Goal: Information Seeking & Learning: Compare options

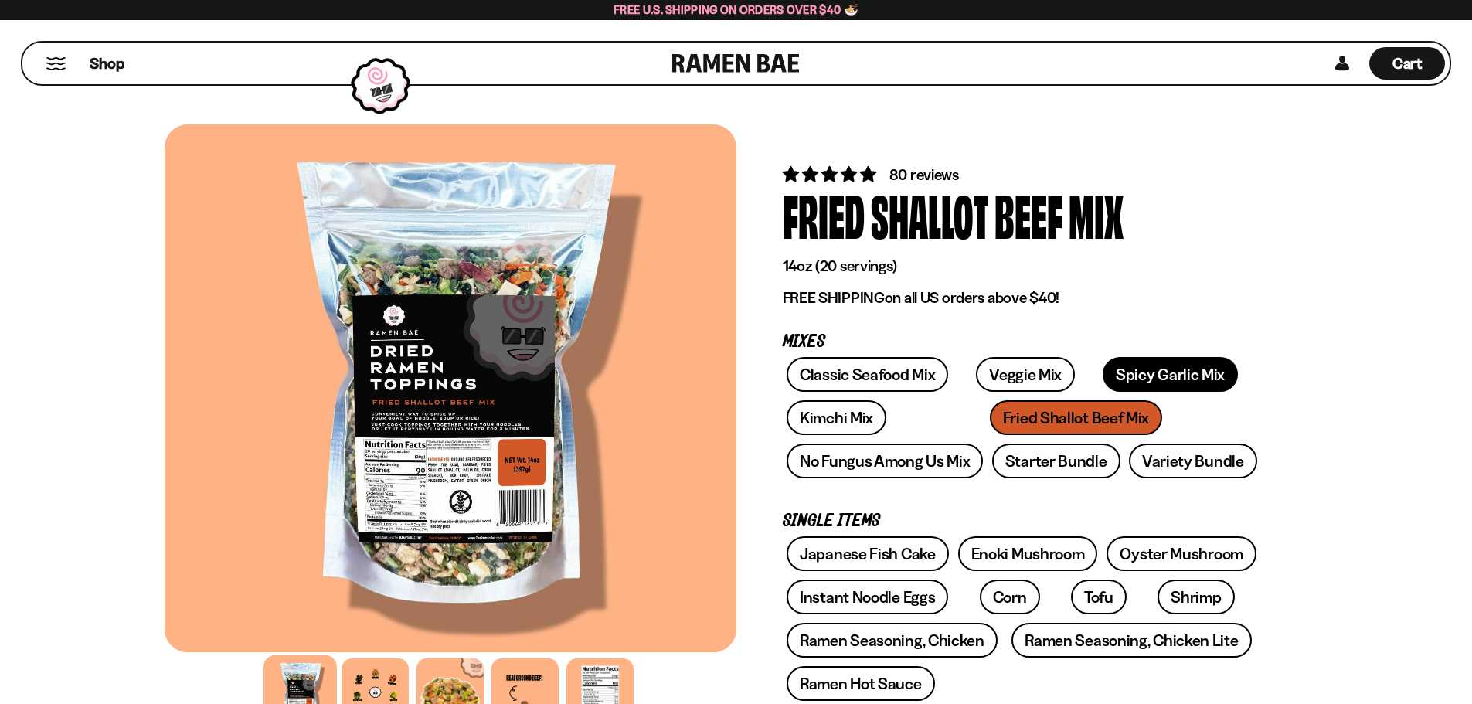
click at [1106, 377] on link "Spicy Garlic Mix" at bounding box center [1170, 374] width 135 height 35
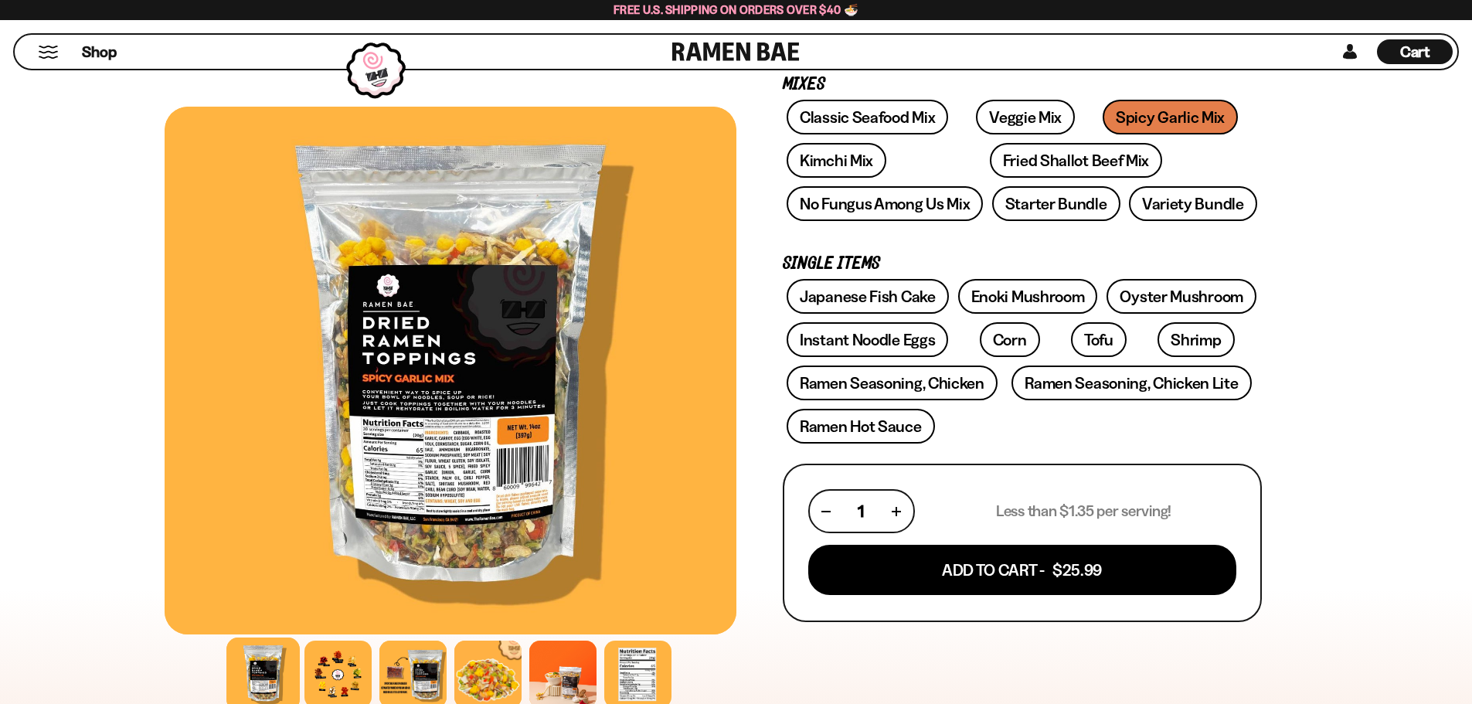
scroll to position [309, 0]
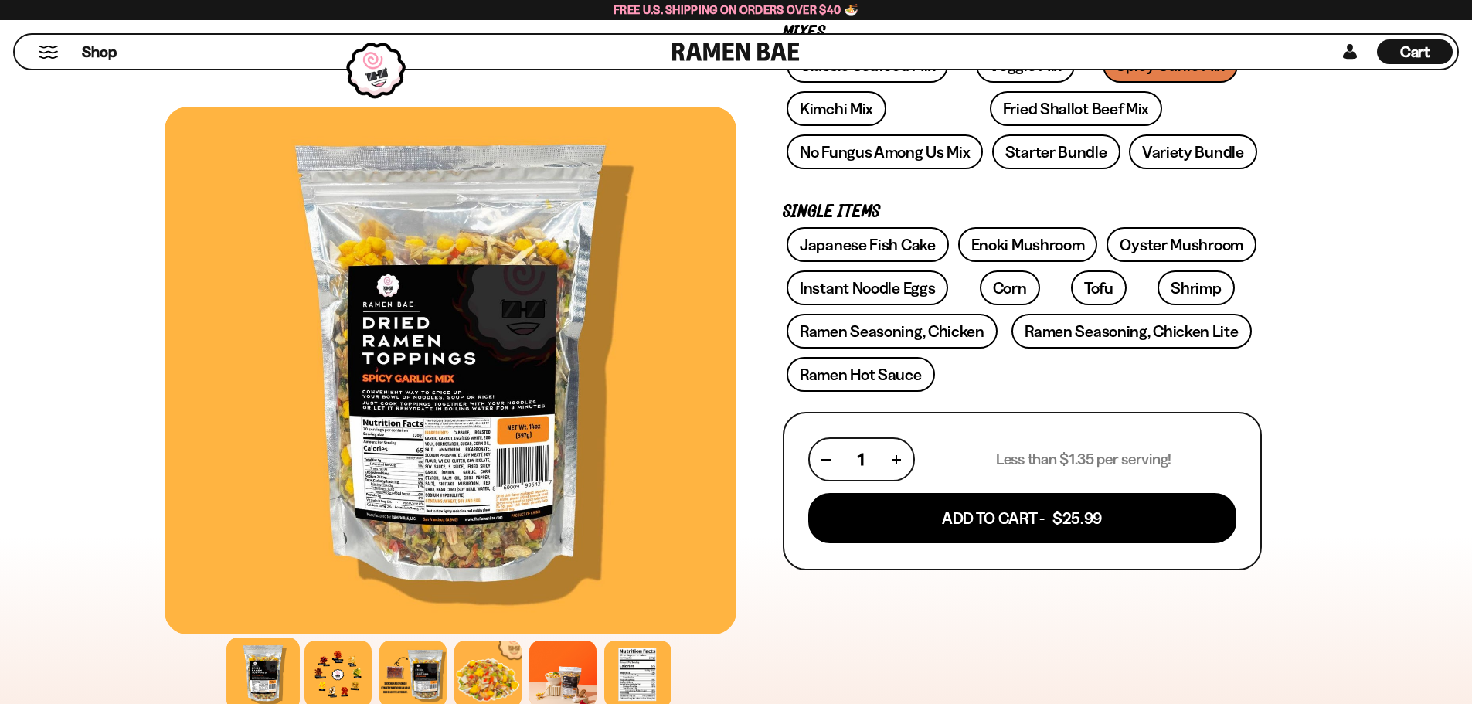
click at [263, 678] on div at bounding box center [262, 673] width 73 height 73
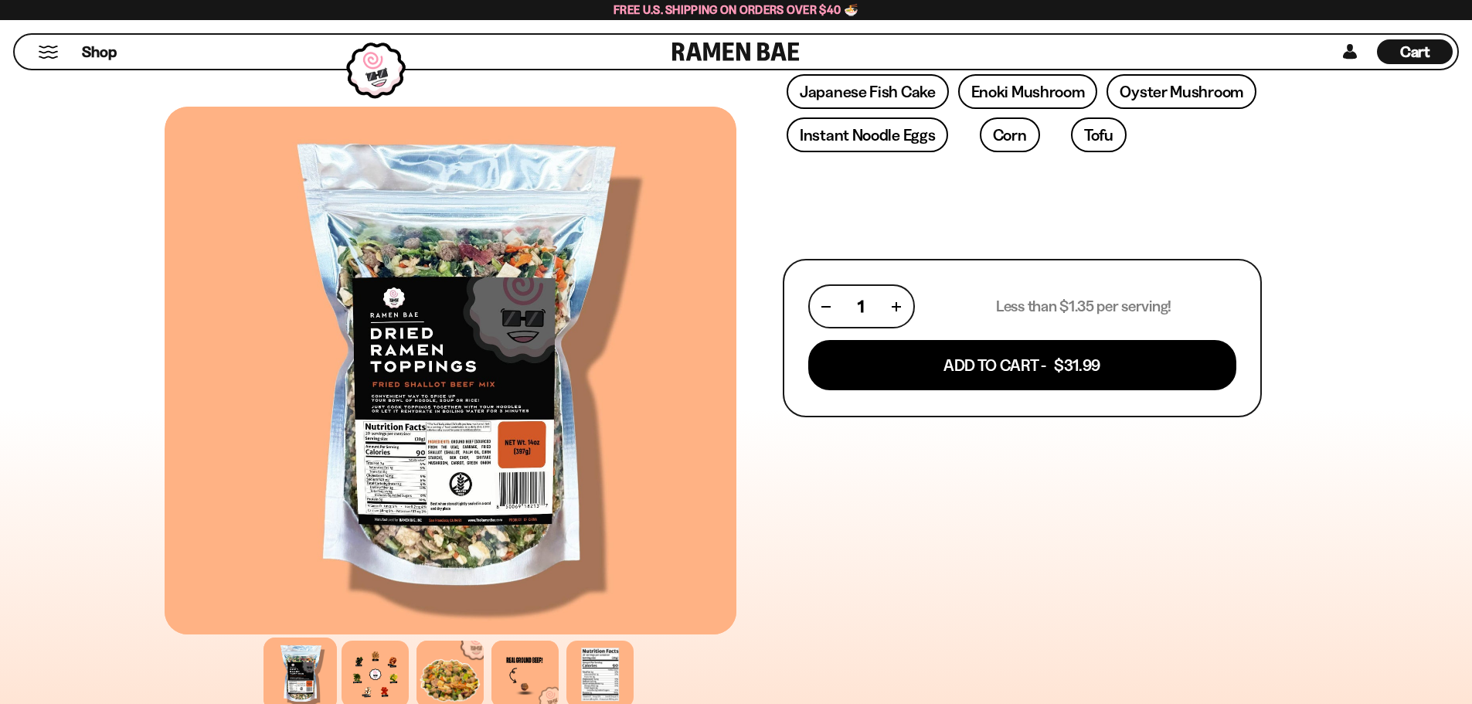
scroll to position [464, 0]
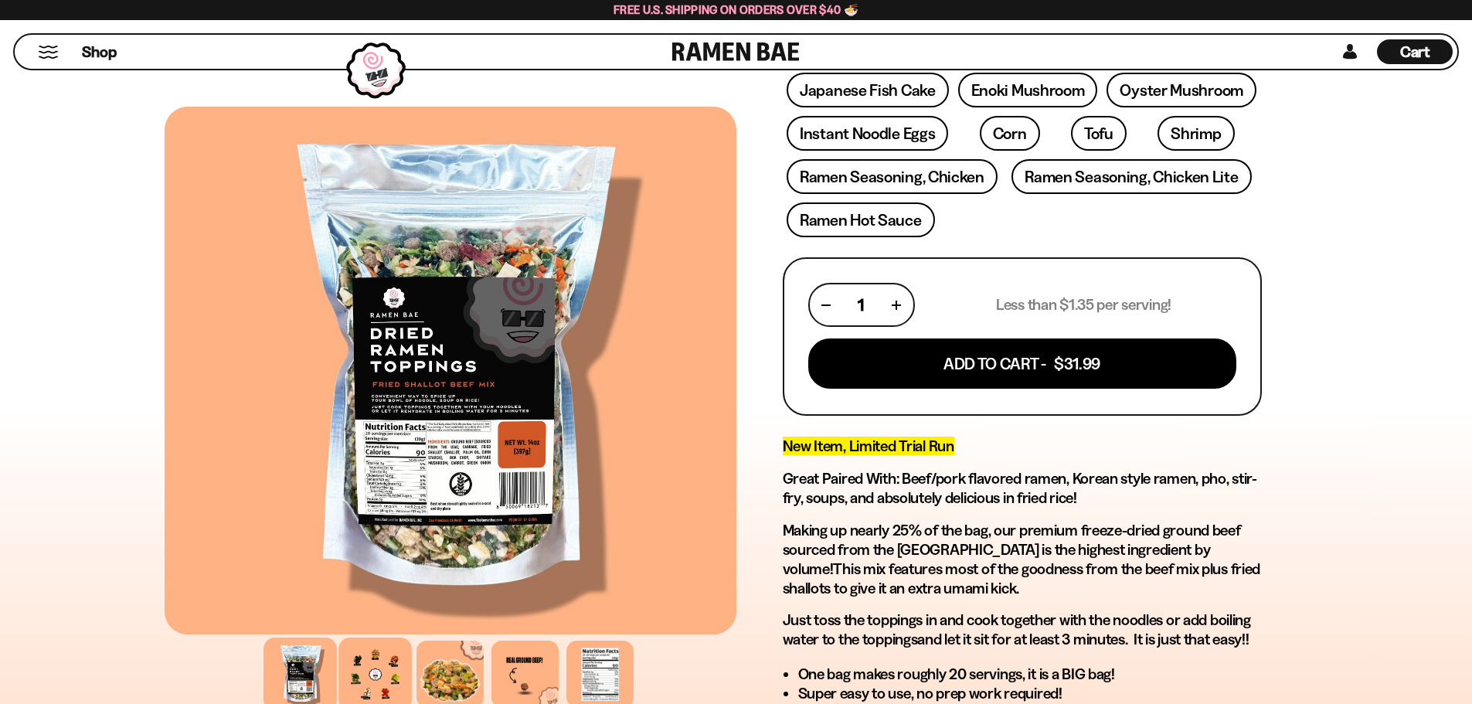
click at [385, 651] on div at bounding box center [374, 673] width 73 height 73
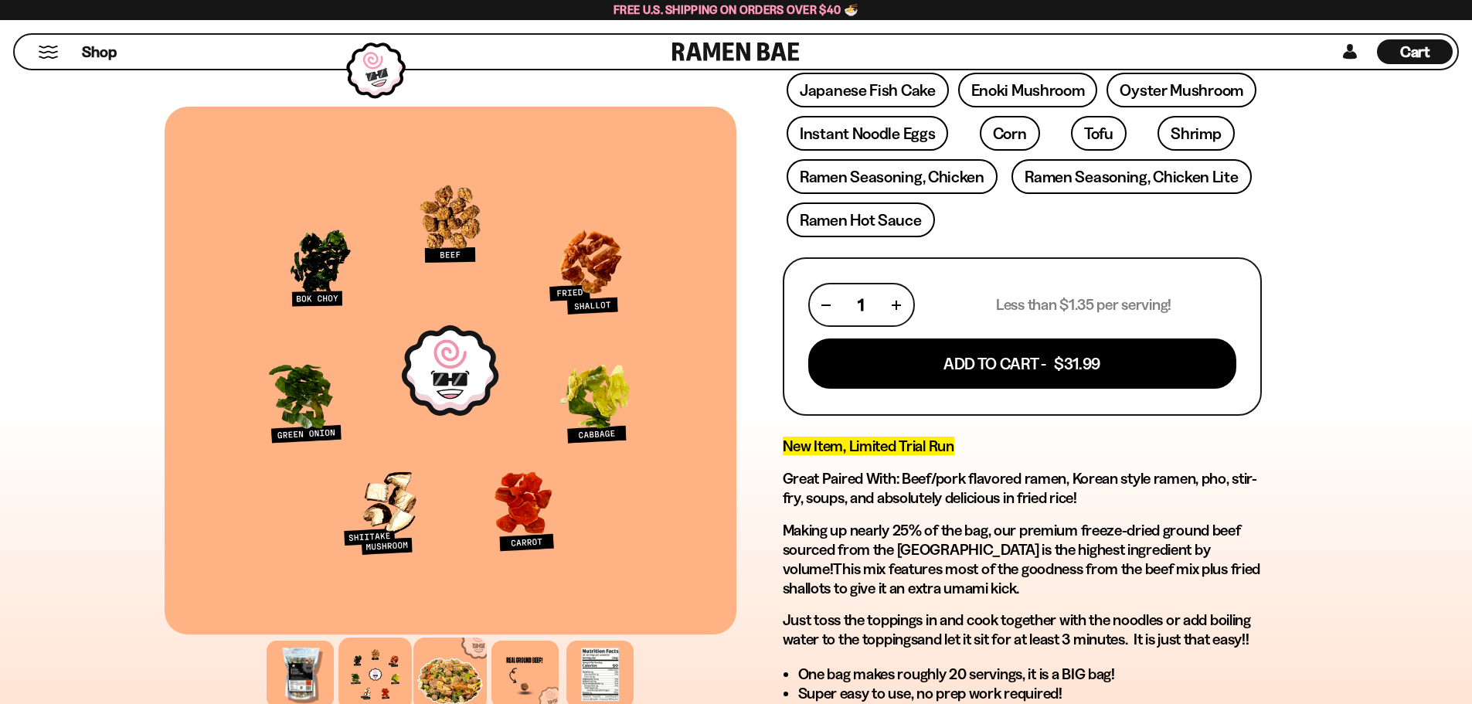
click at [440, 652] on div at bounding box center [449, 673] width 73 height 73
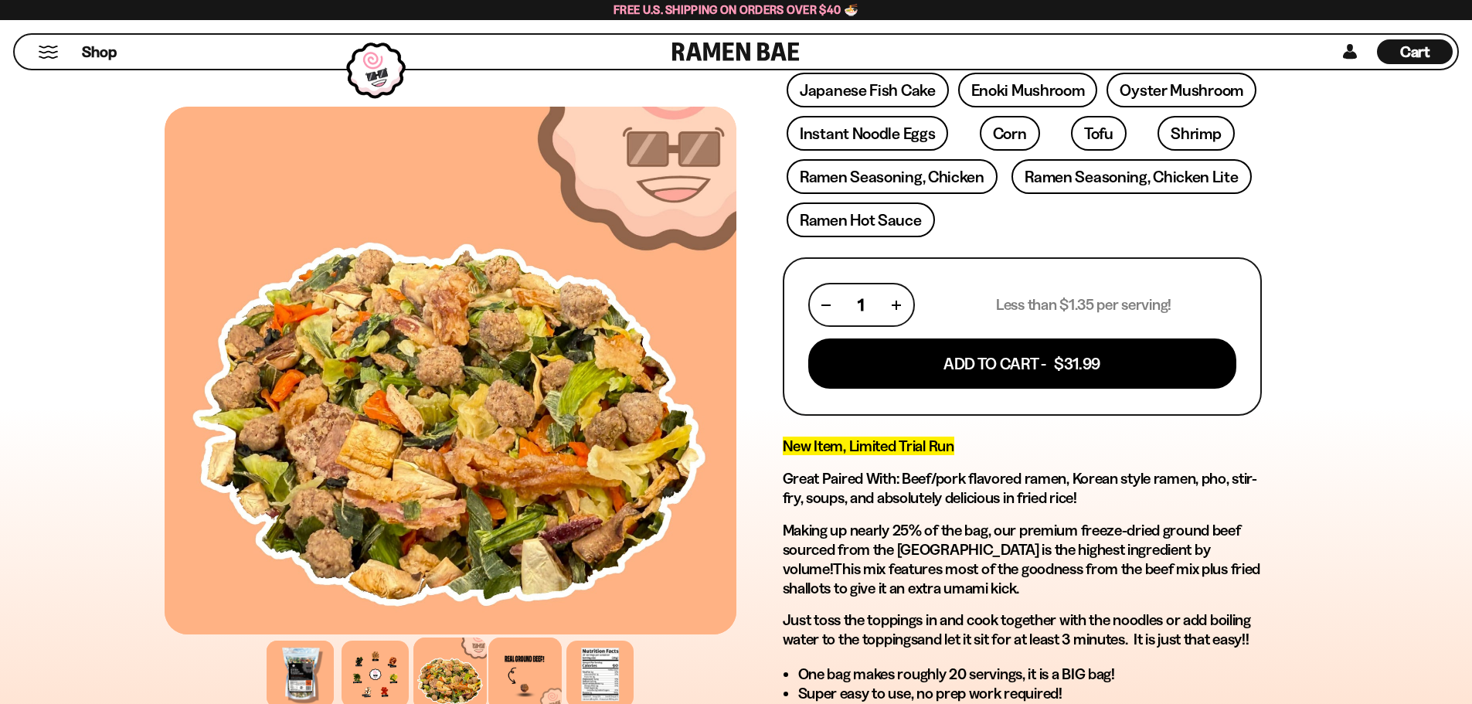
click at [522, 660] on div at bounding box center [524, 673] width 73 height 73
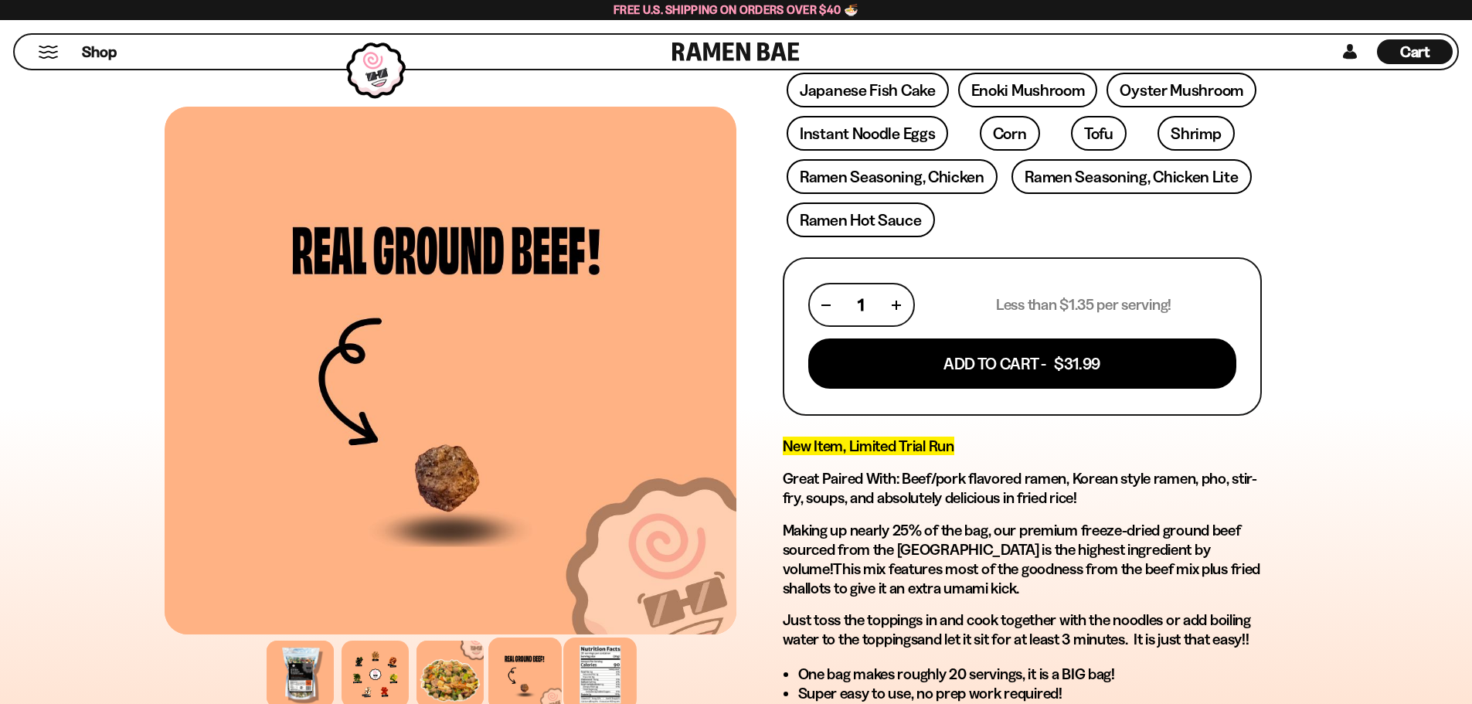
click at [589, 657] on div at bounding box center [599, 673] width 73 height 73
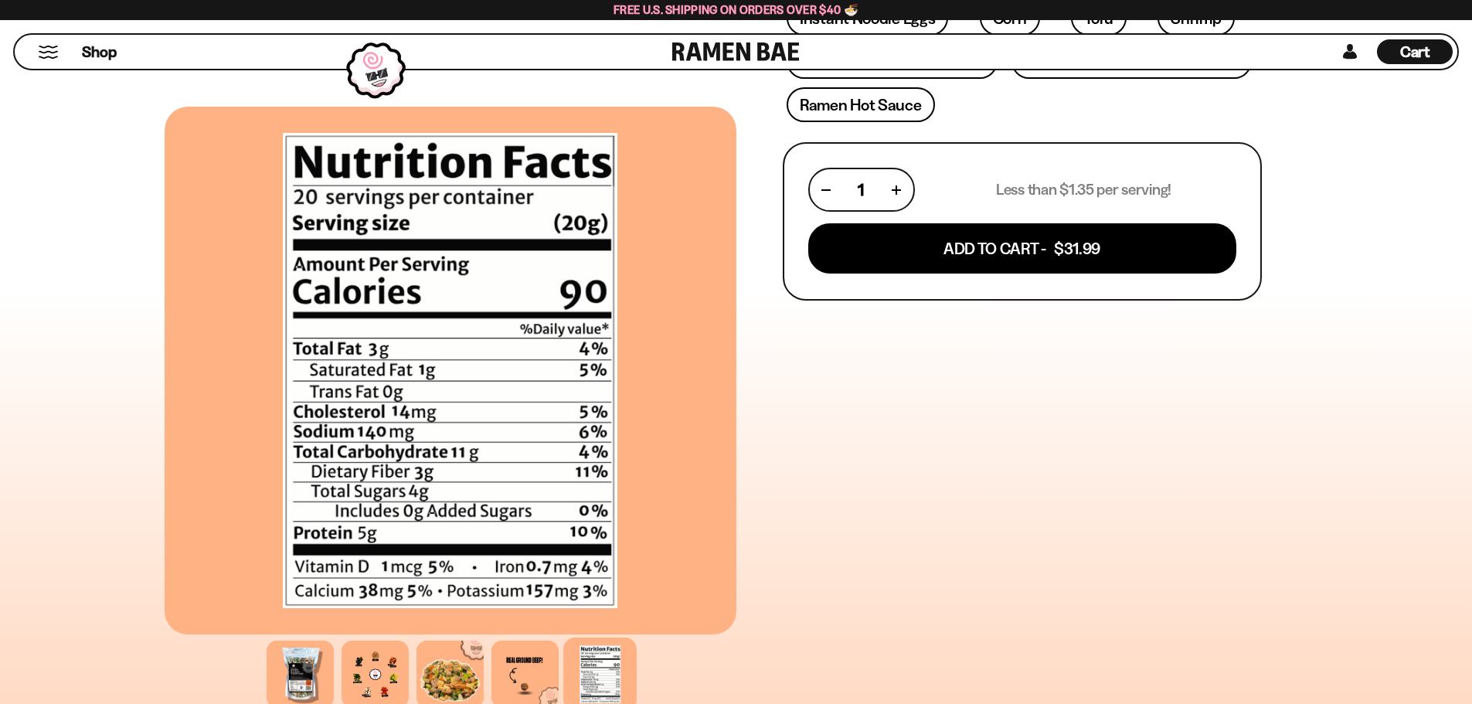
scroll to position [324, 0]
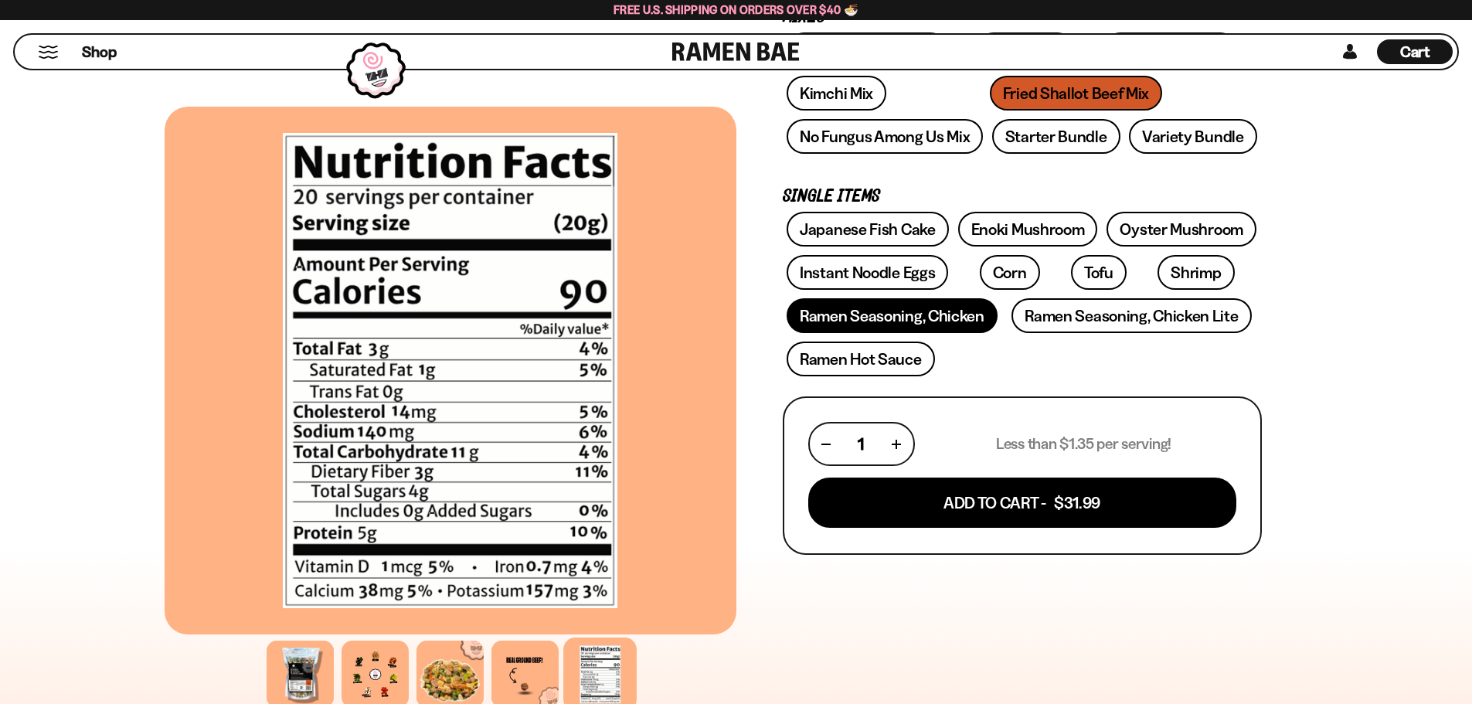
click at [824, 309] on link "Ramen Seasoning, Chicken" at bounding box center [892, 315] width 211 height 35
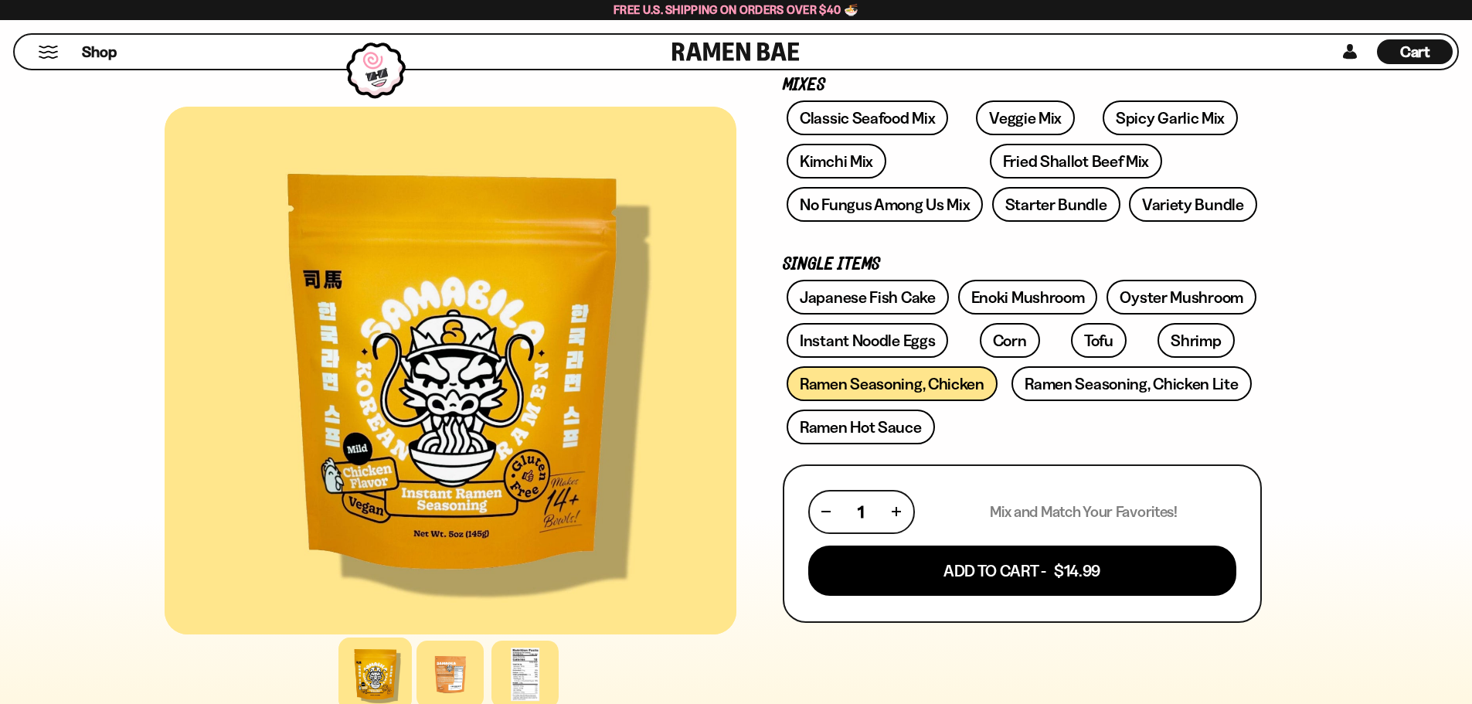
scroll to position [232, 0]
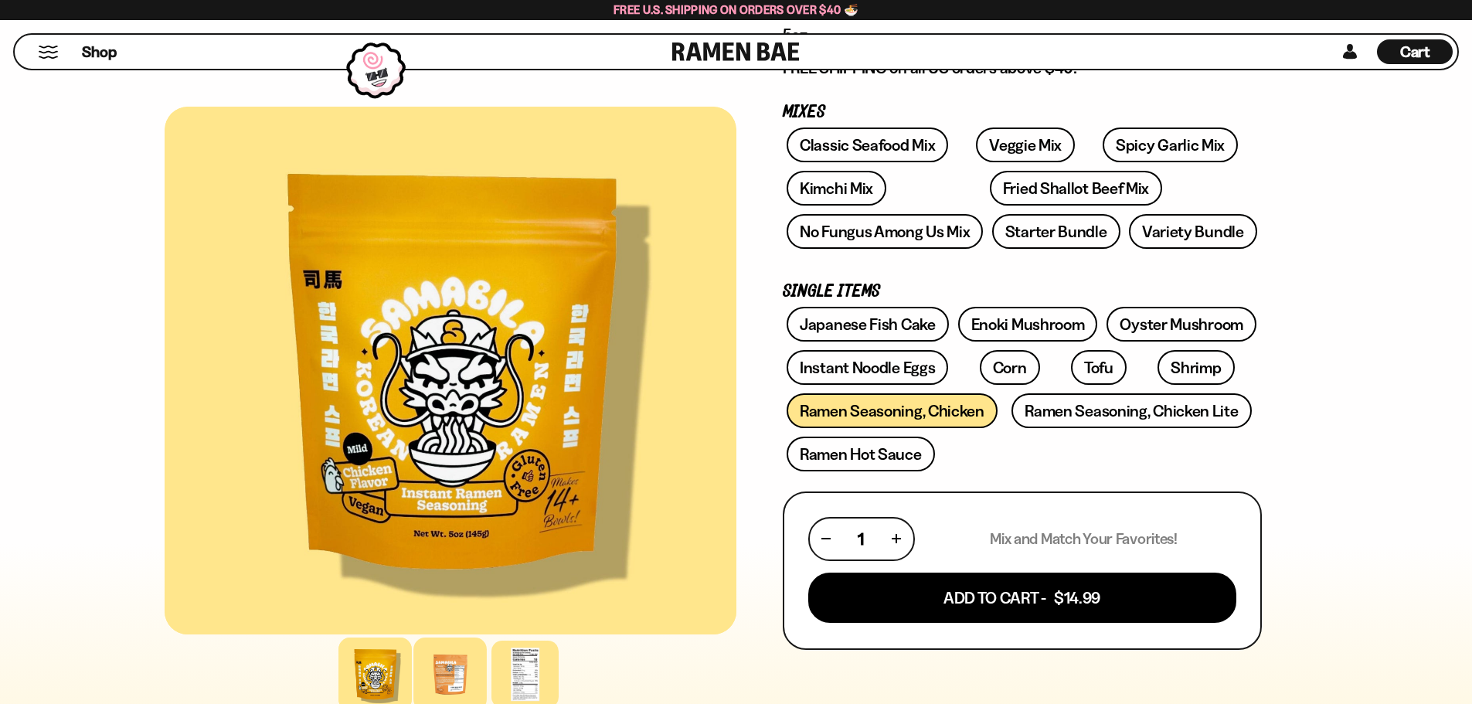
click at [450, 669] on div at bounding box center [449, 673] width 73 height 73
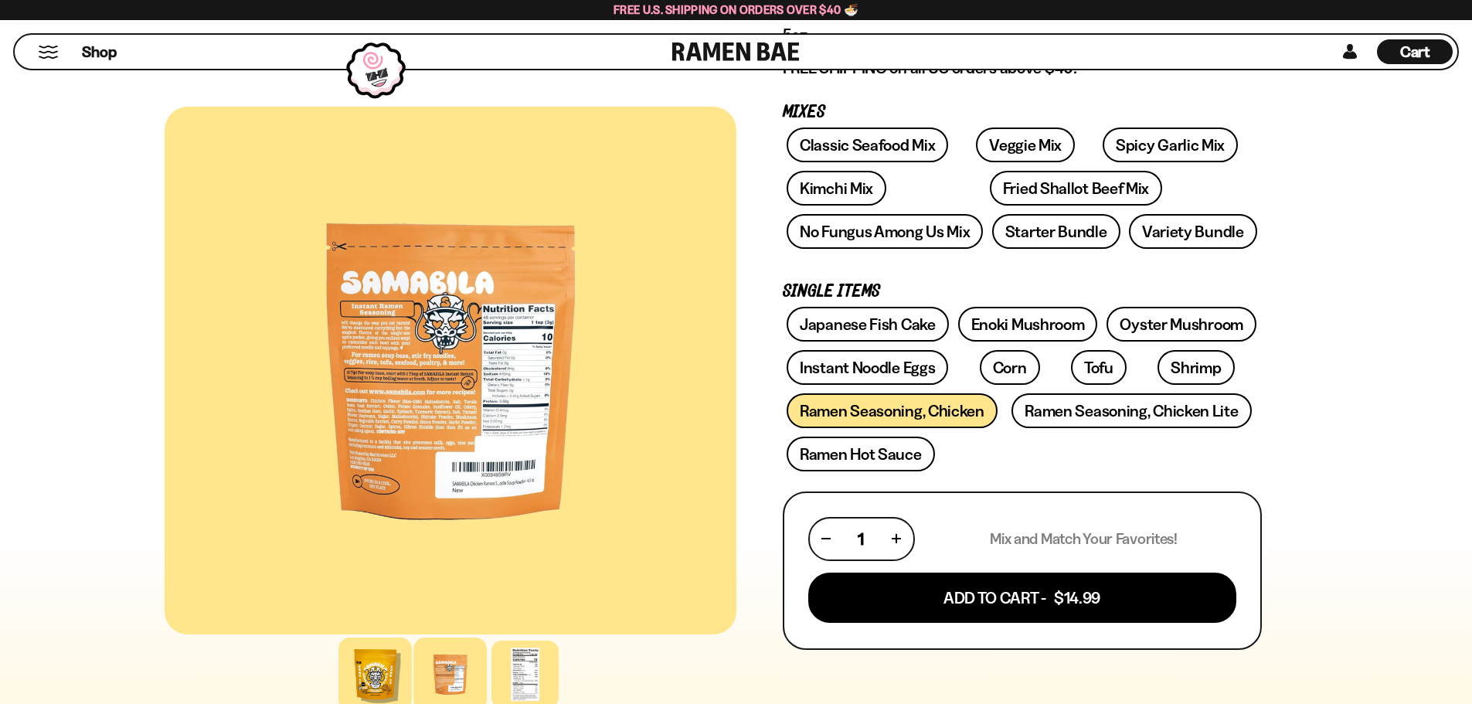
click at [389, 667] on div at bounding box center [374, 673] width 73 height 73
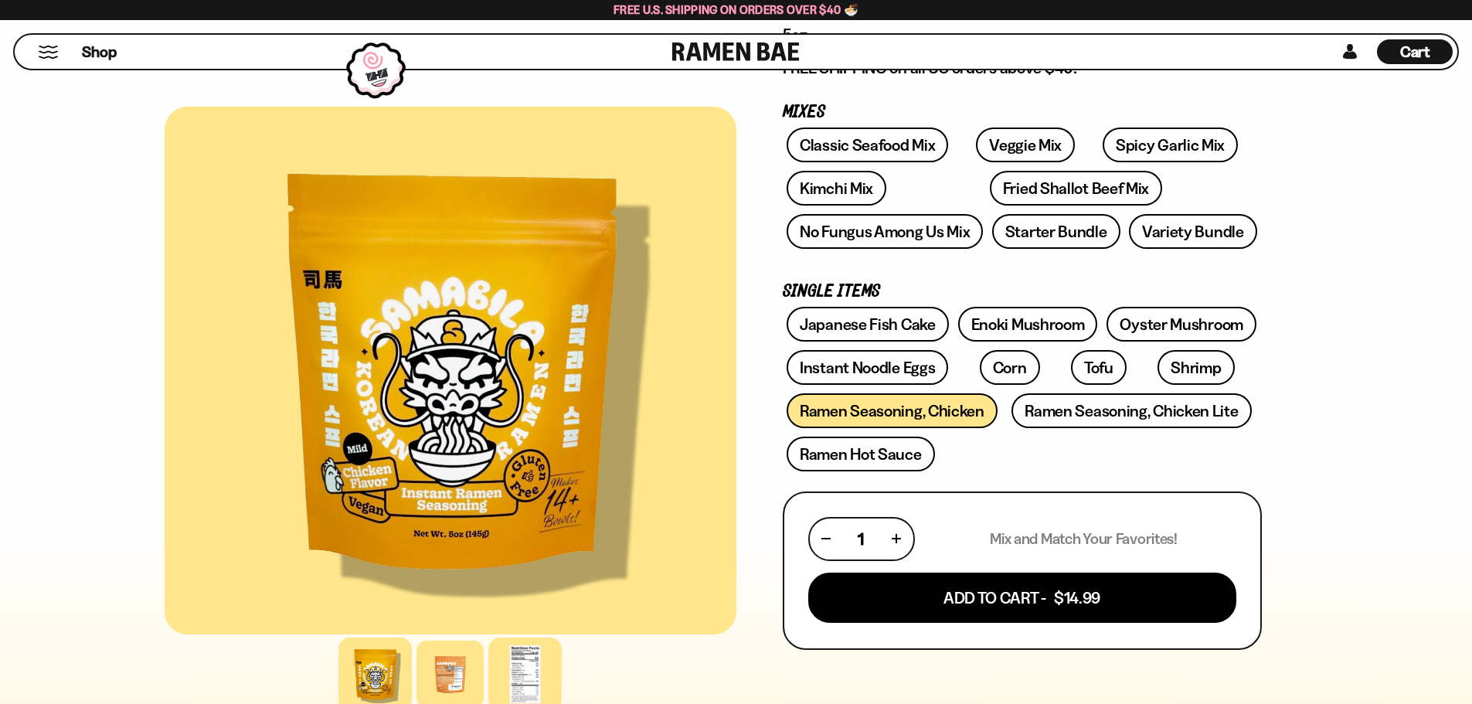
click at [523, 664] on div at bounding box center [524, 673] width 73 height 73
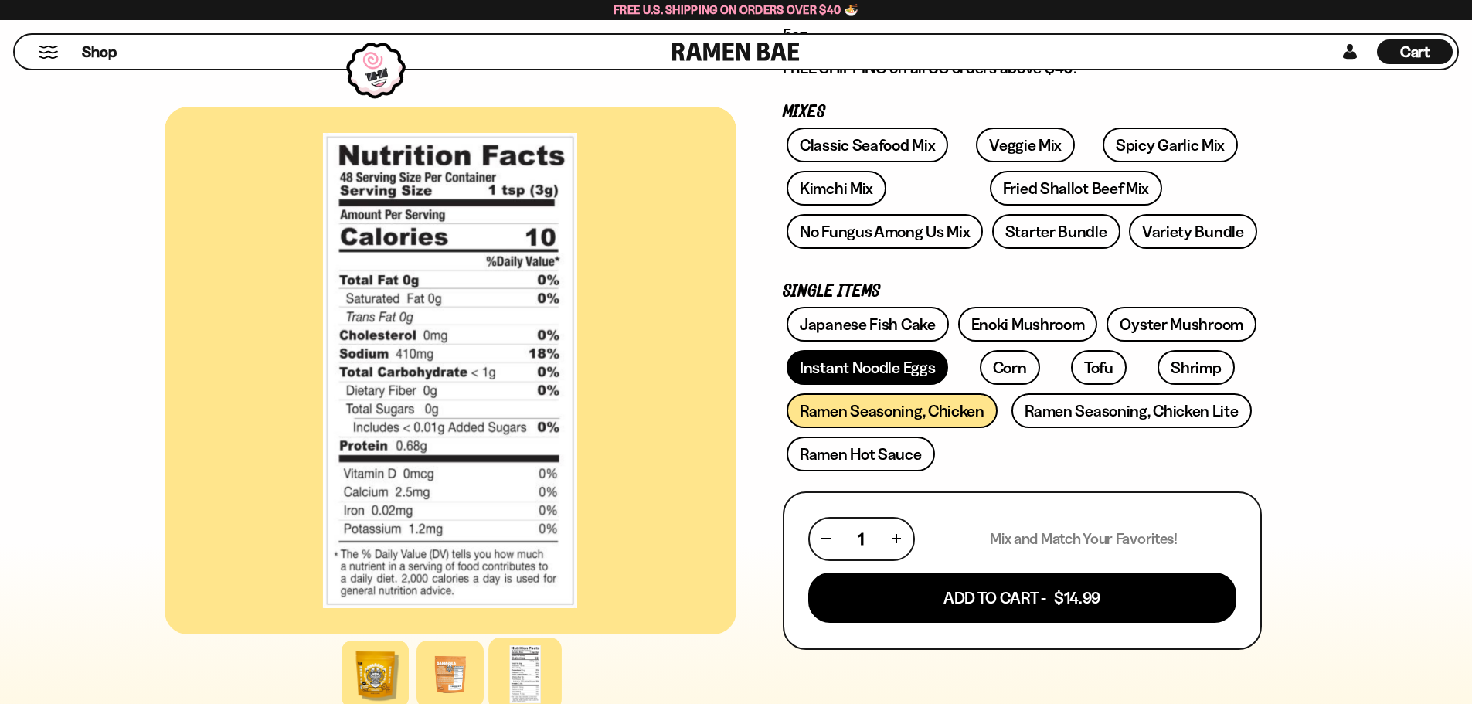
click at [863, 372] on link "Instant Noodle Eggs" at bounding box center [867, 367] width 161 height 35
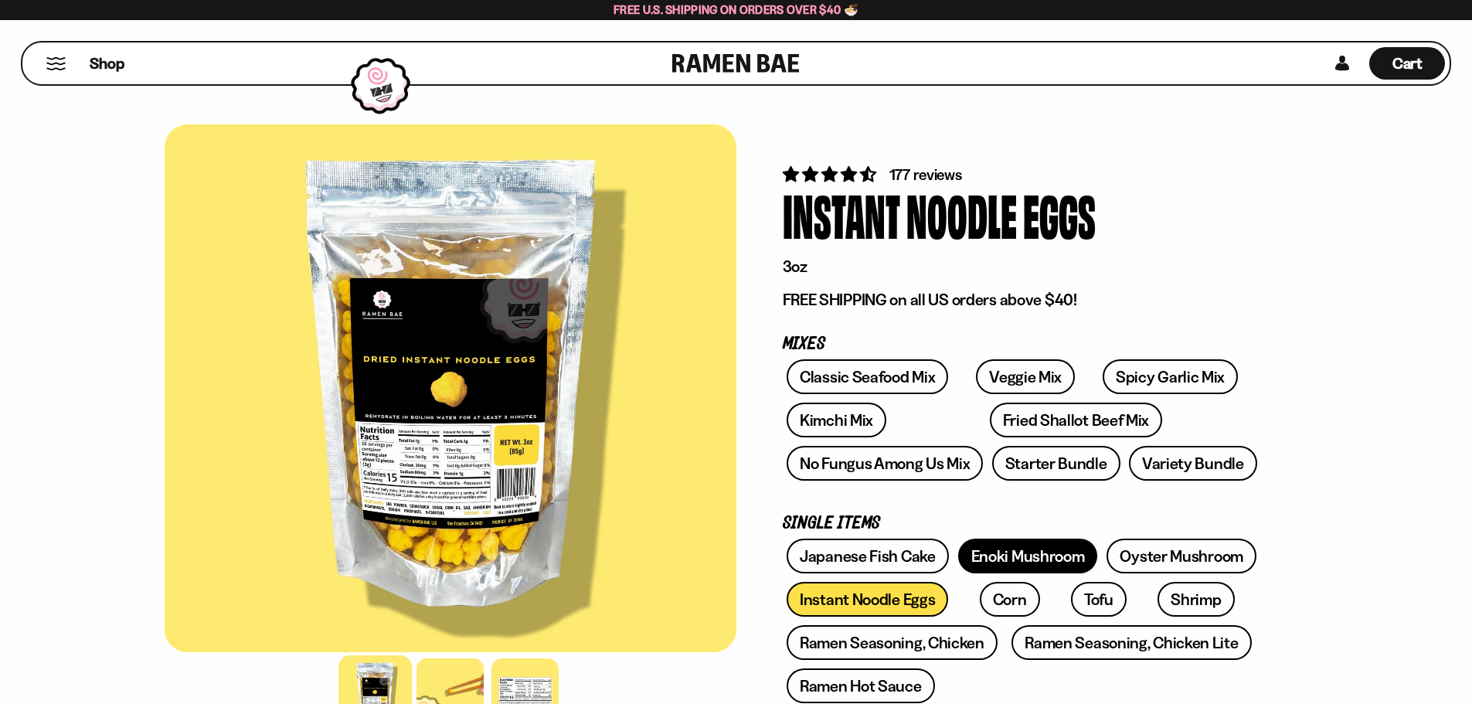
click at [1011, 549] on link "Enoki Mushroom" at bounding box center [1028, 556] width 140 height 35
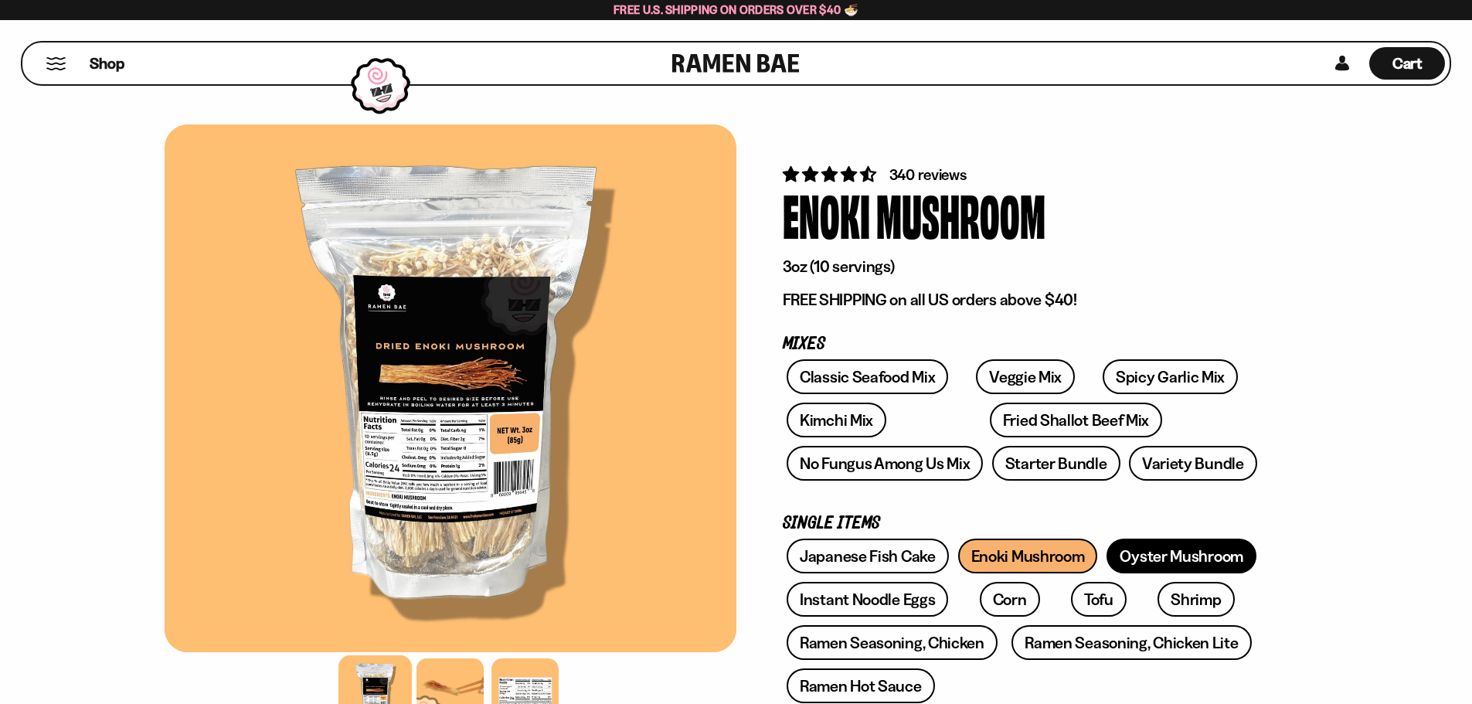
click at [1143, 548] on link "Oyster Mushroom" at bounding box center [1181, 556] width 150 height 35
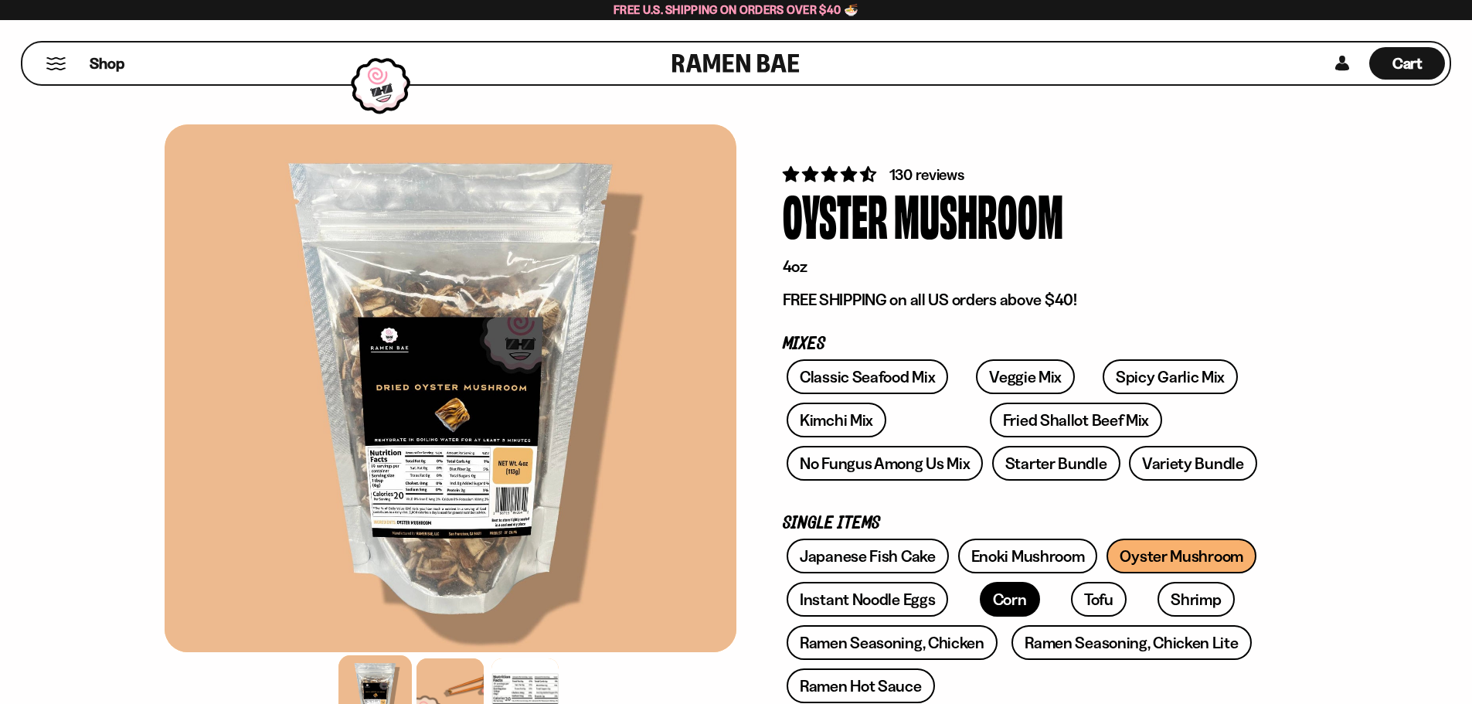
click at [980, 587] on link "Corn" at bounding box center [1010, 599] width 60 height 35
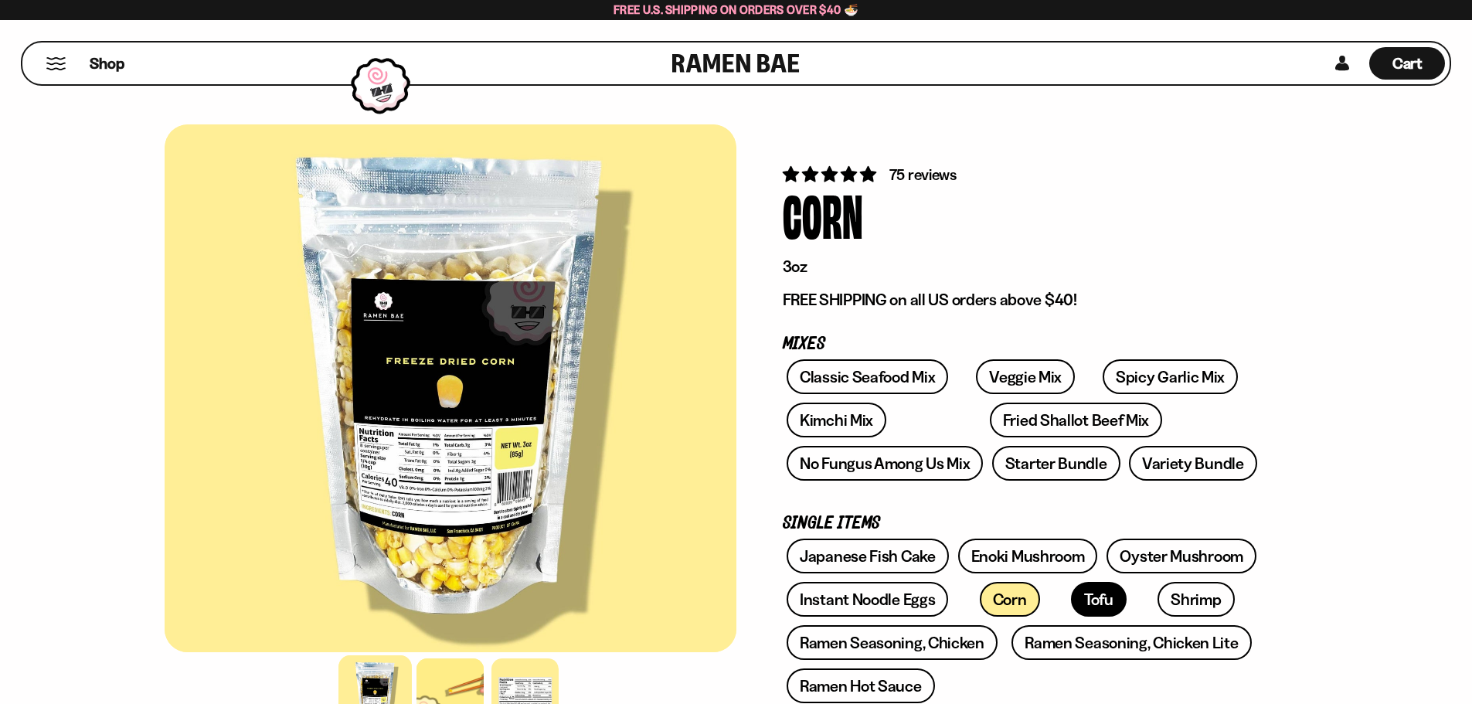
click at [1071, 598] on link "Tofu" at bounding box center [1099, 599] width 56 height 35
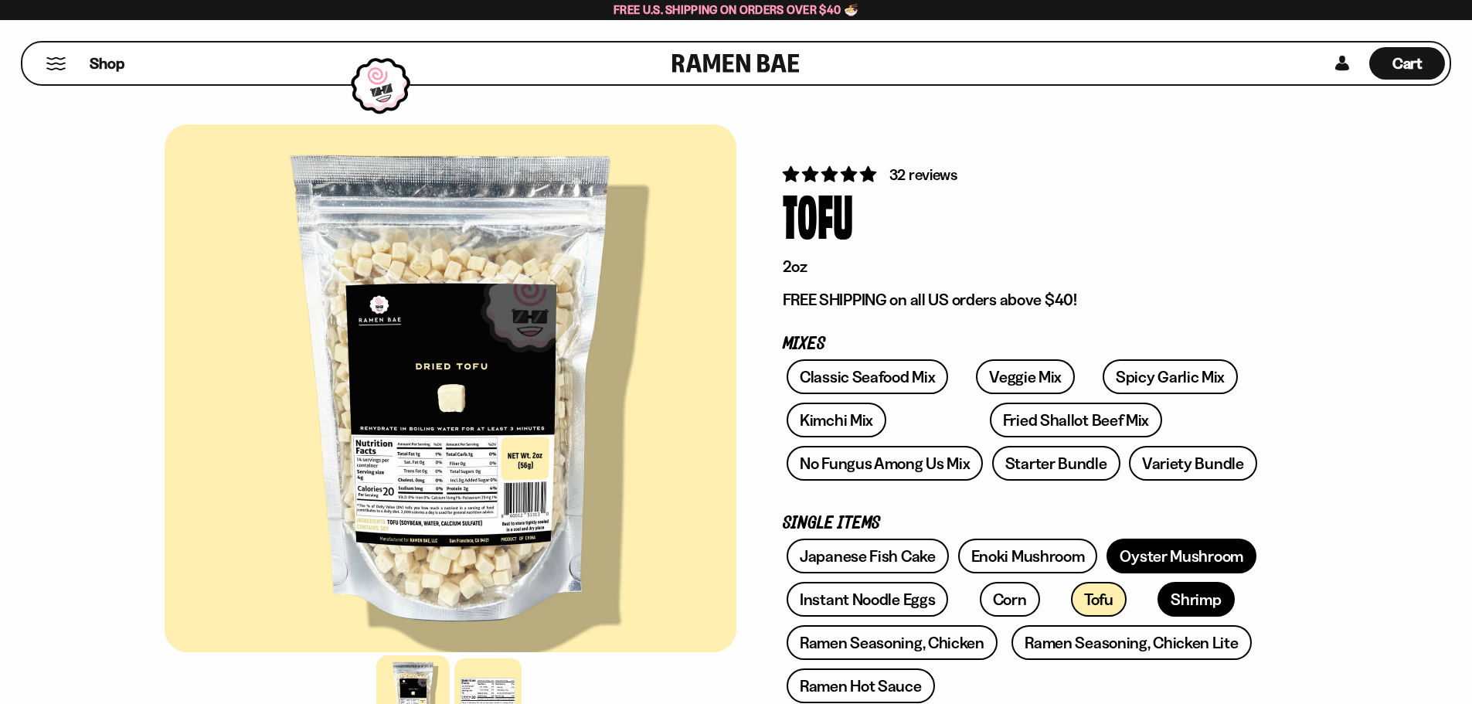
click at [1157, 598] on link "Shrimp" at bounding box center [1195, 599] width 76 height 35
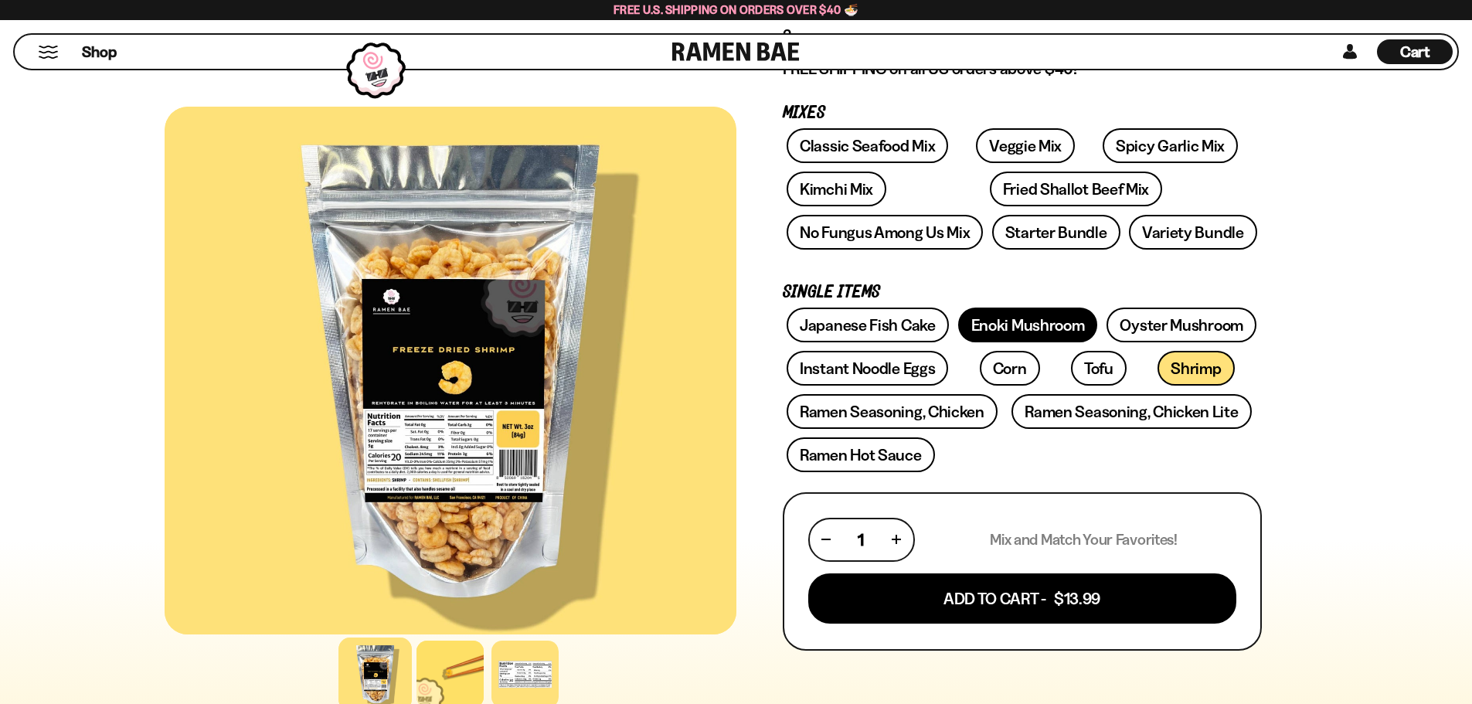
scroll to position [232, 0]
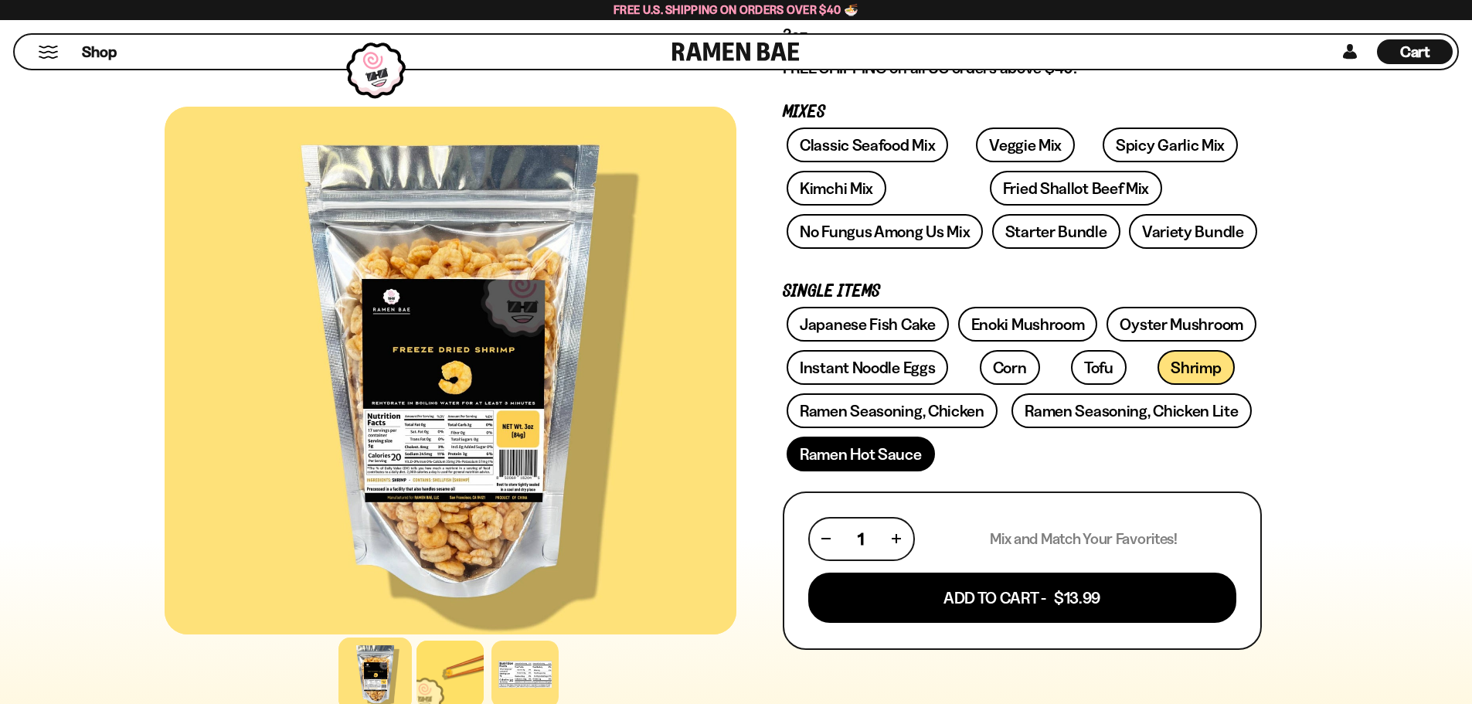
click at [869, 459] on link "Ramen Hot Sauce" at bounding box center [861, 454] width 148 height 35
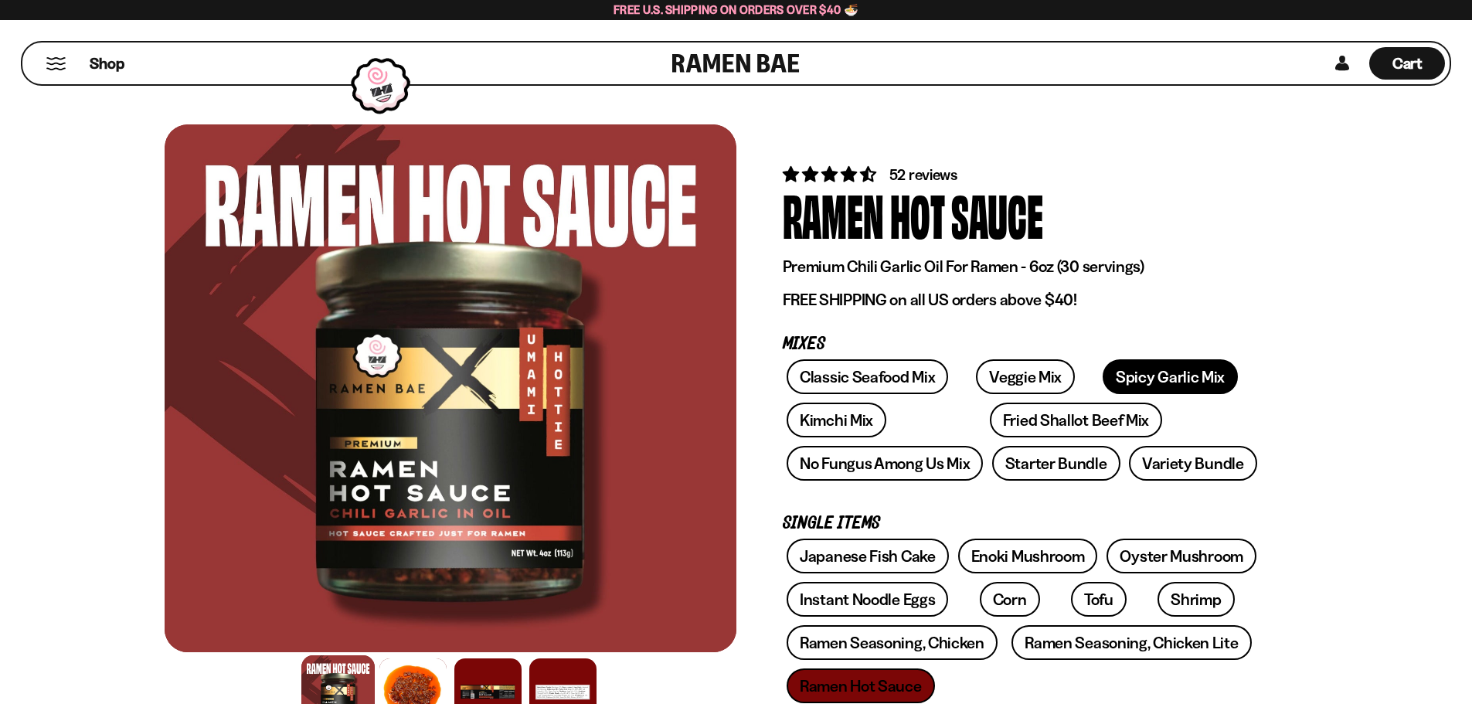
click at [1103, 372] on link "Spicy Garlic Mix" at bounding box center [1170, 376] width 135 height 35
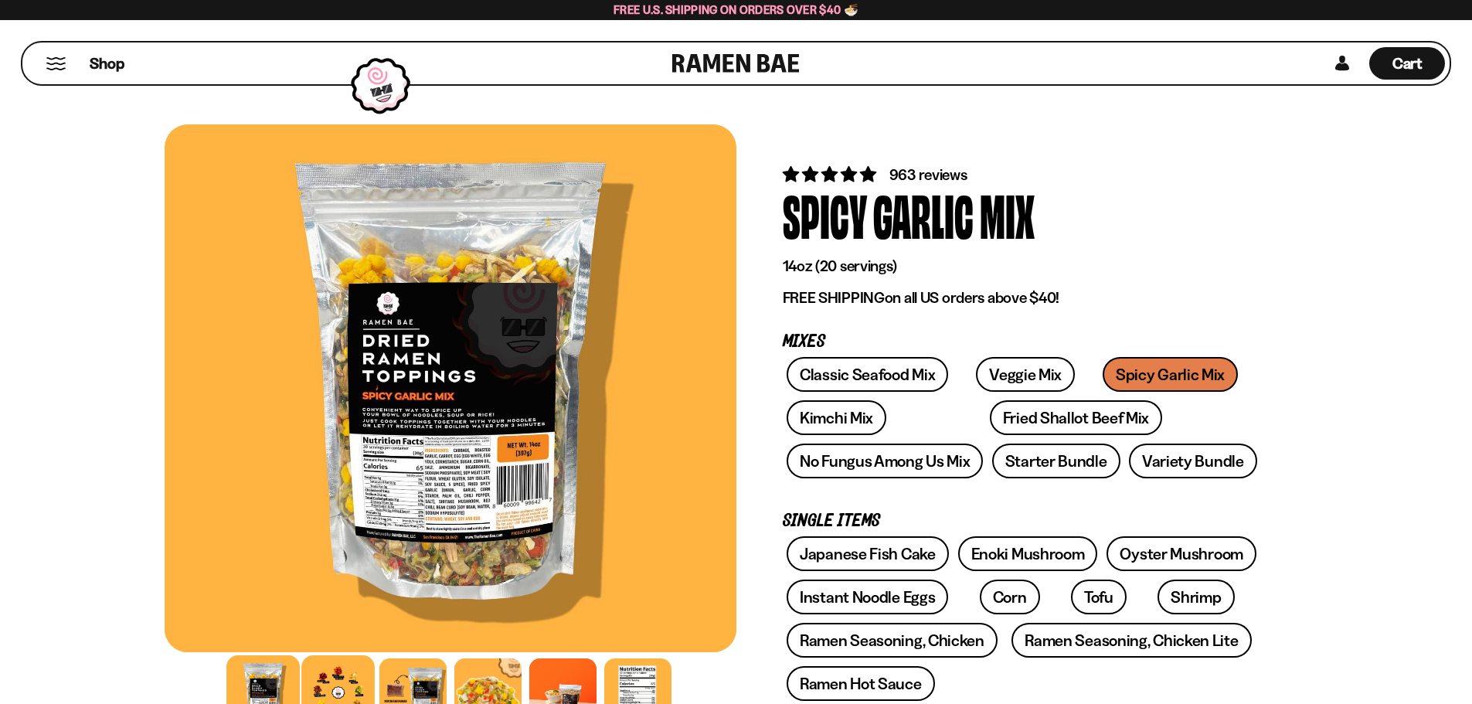
click at [354, 671] on div at bounding box center [337, 691] width 73 height 73
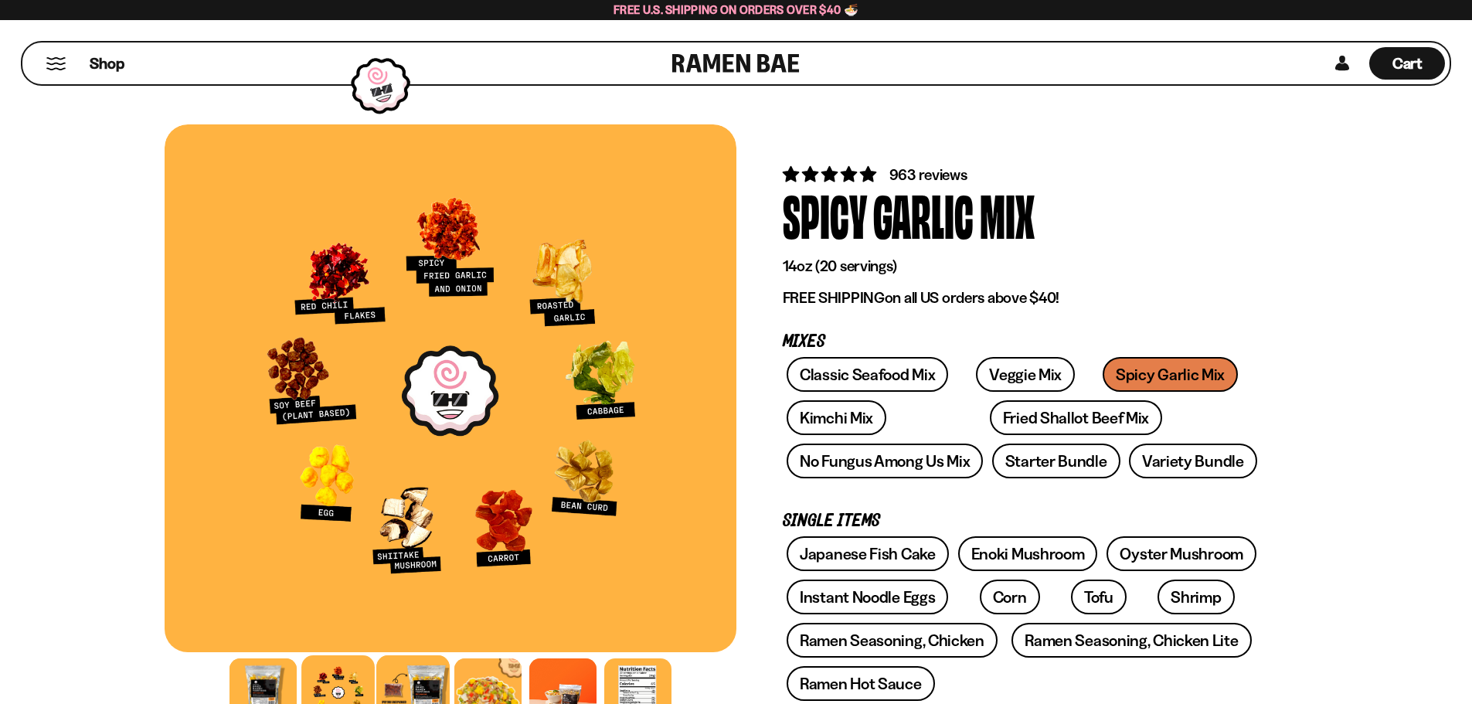
click at [409, 676] on div at bounding box center [412, 691] width 73 height 73
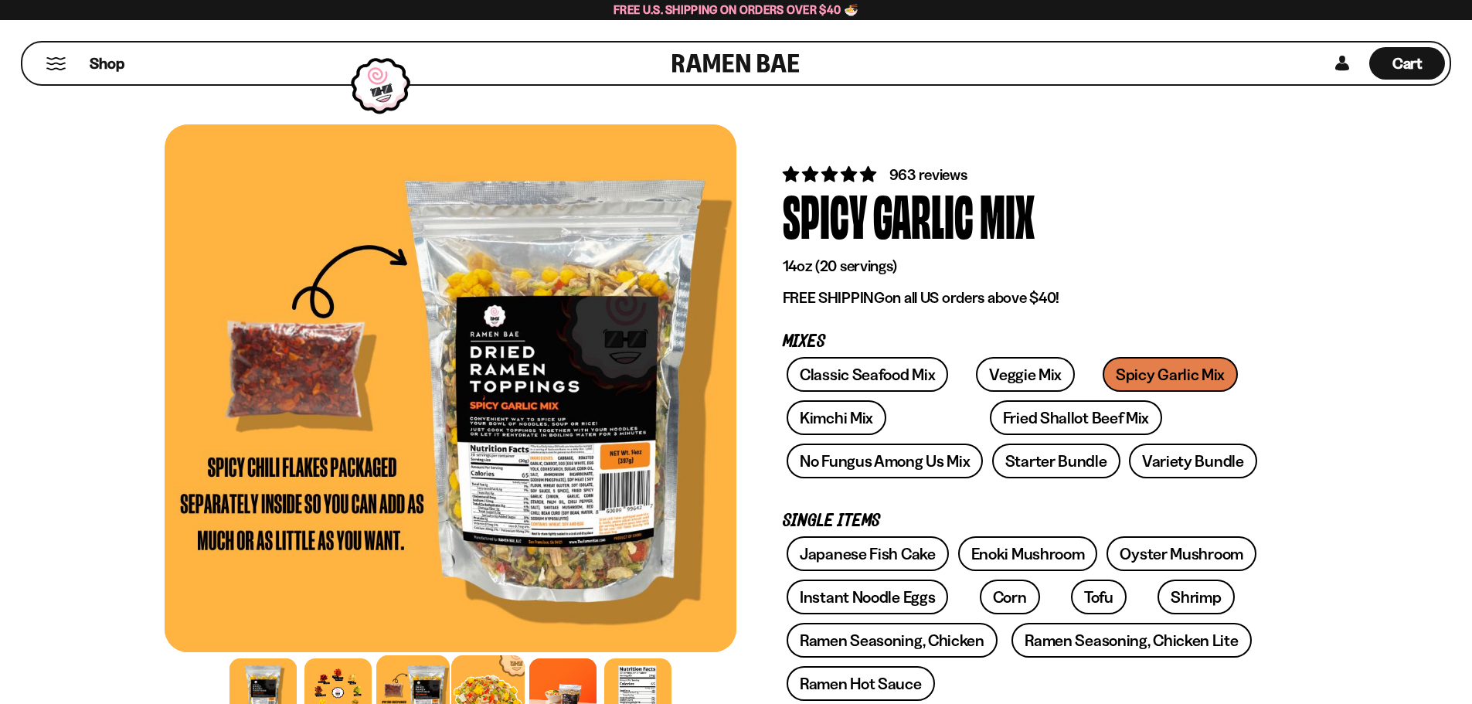
click at [471, 678] on div at bounding box center [487, 691] width 73 height 73
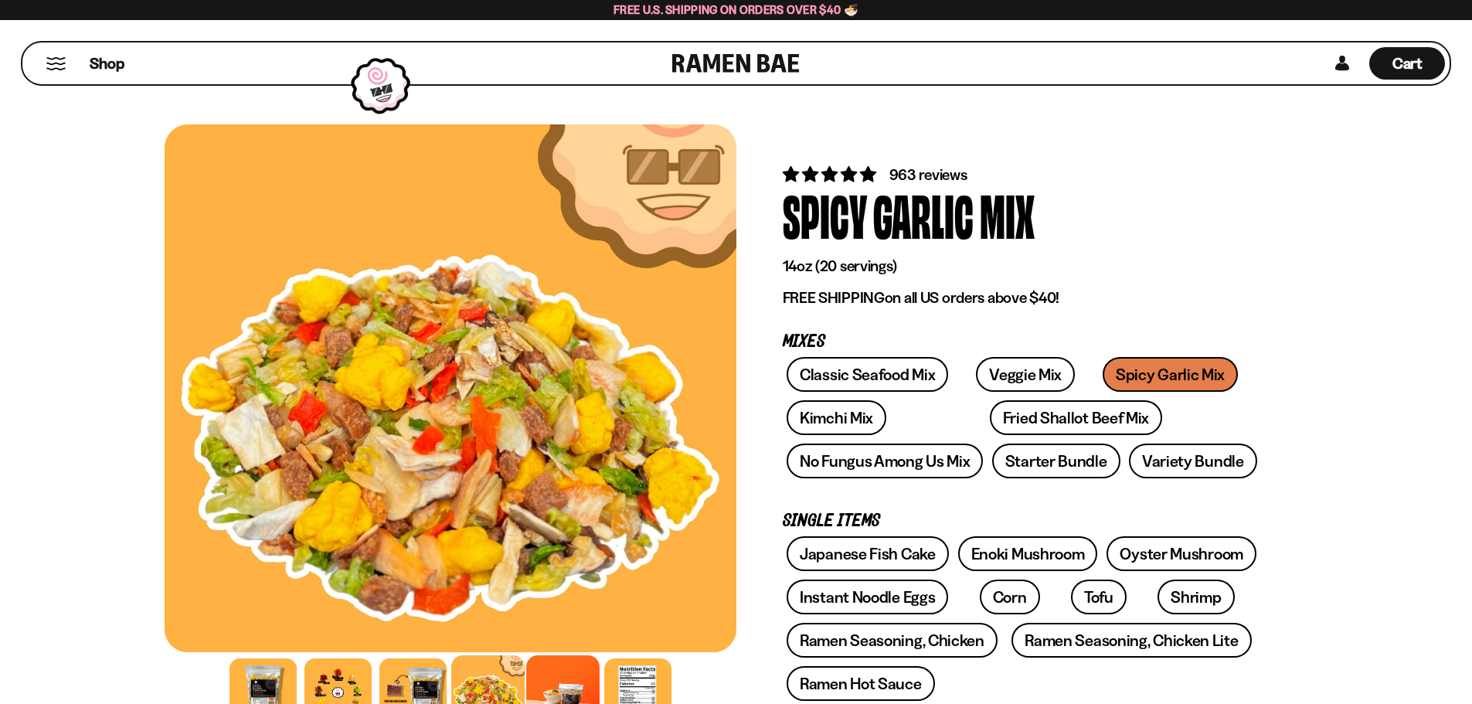
click at [556, 672] on div at bounding box center [562, 691] width 73 height 73
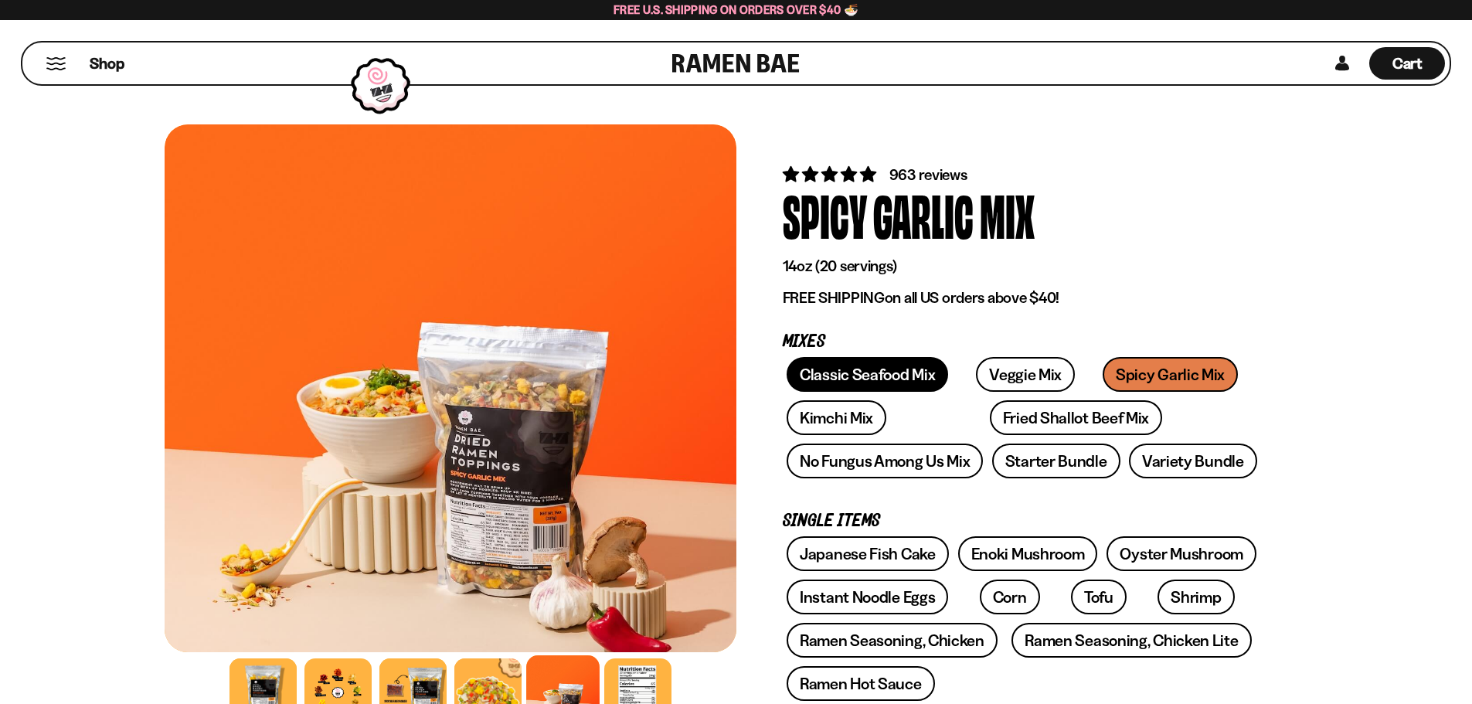
click at [864, 369] on link "Classic Seafood Mix" at bounding box center [867, 374] width 161 height 35
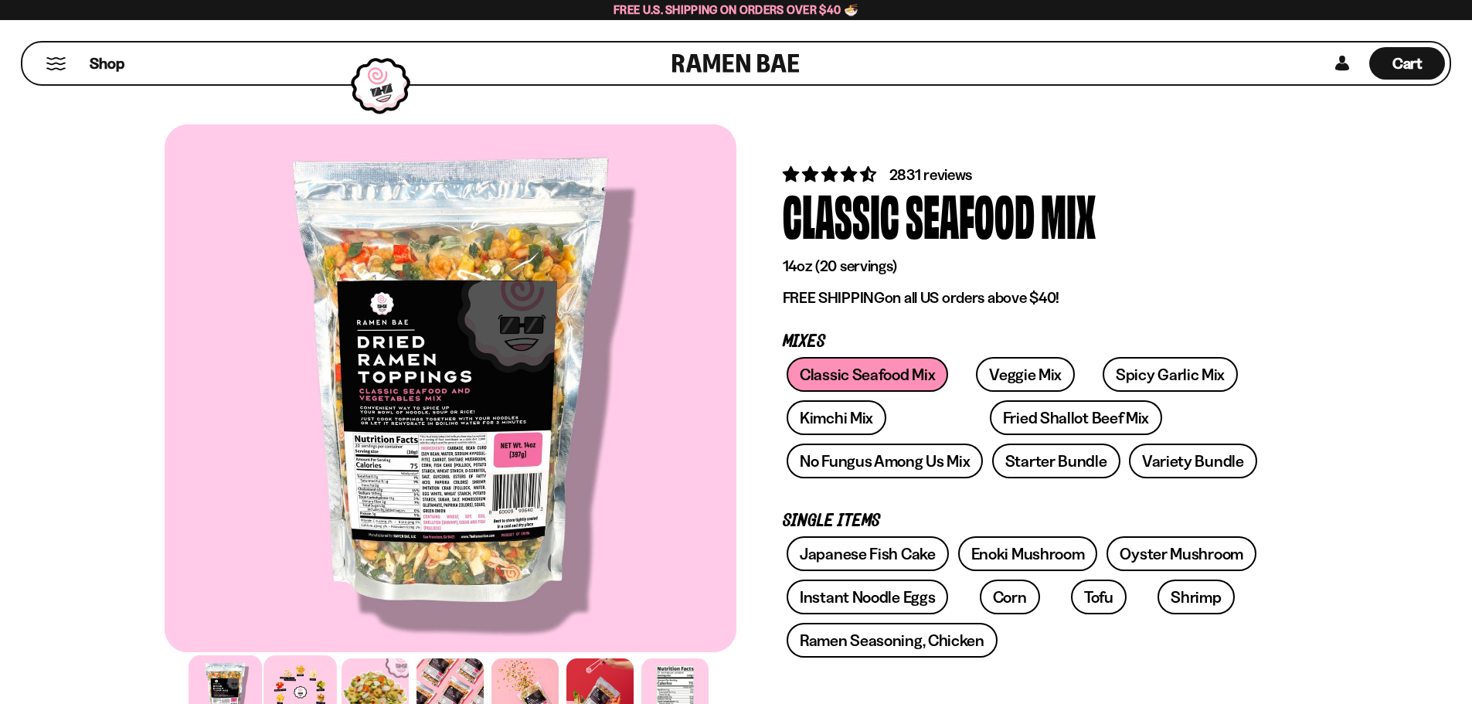
click at [308, 677] on div at bounding box center [299, 691] width 73 height 73
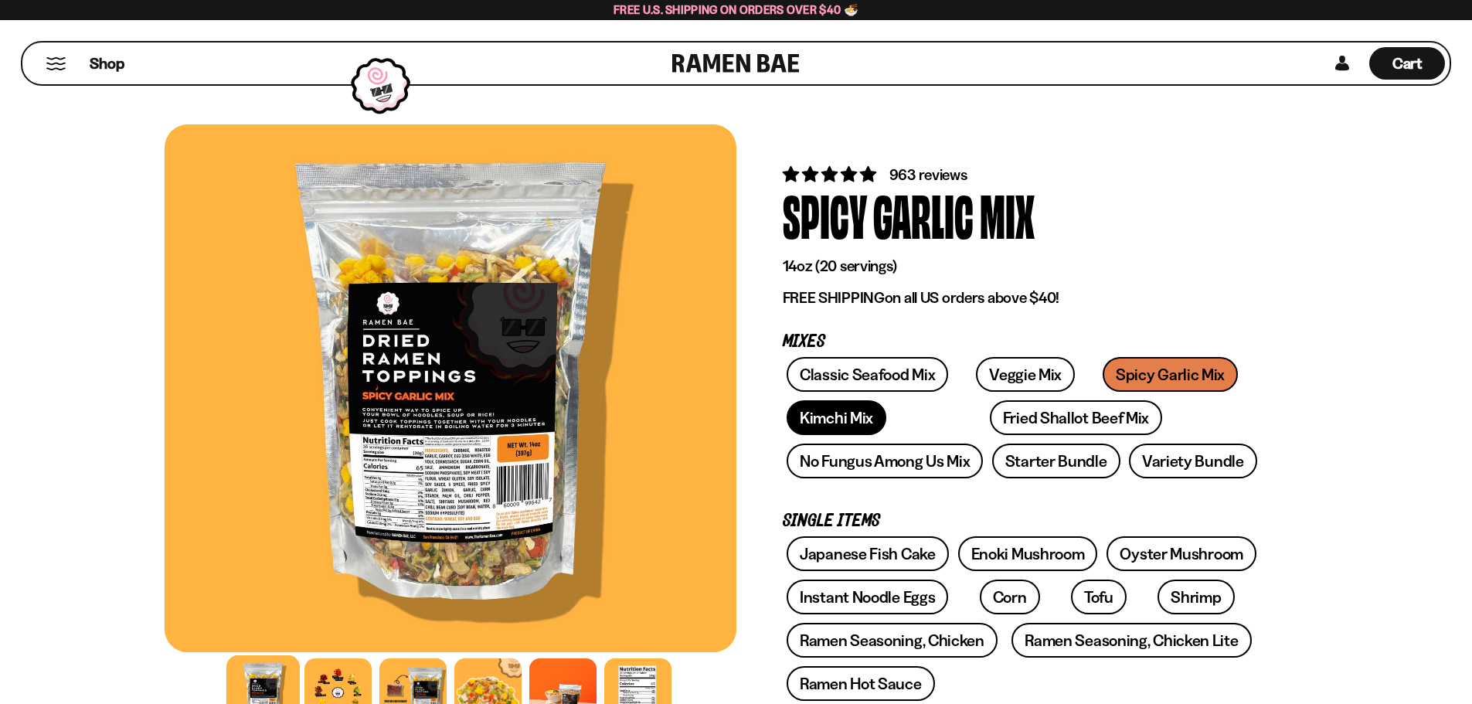
click at [838, 411] on link "Kimchi Mix" at bounding box center [837, 417] width 100 height 35
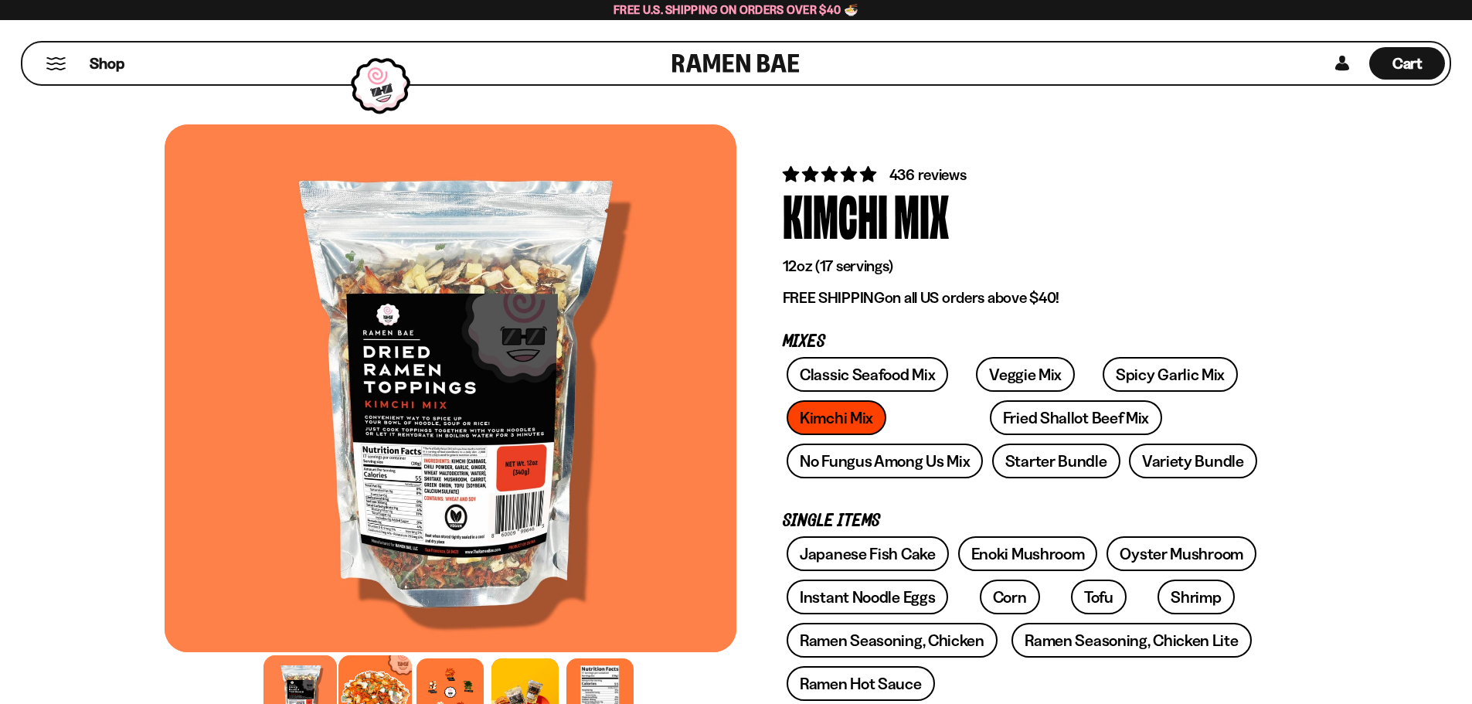
click at [365, 676] on div at bounding box center [374, 691] width 73 height 73
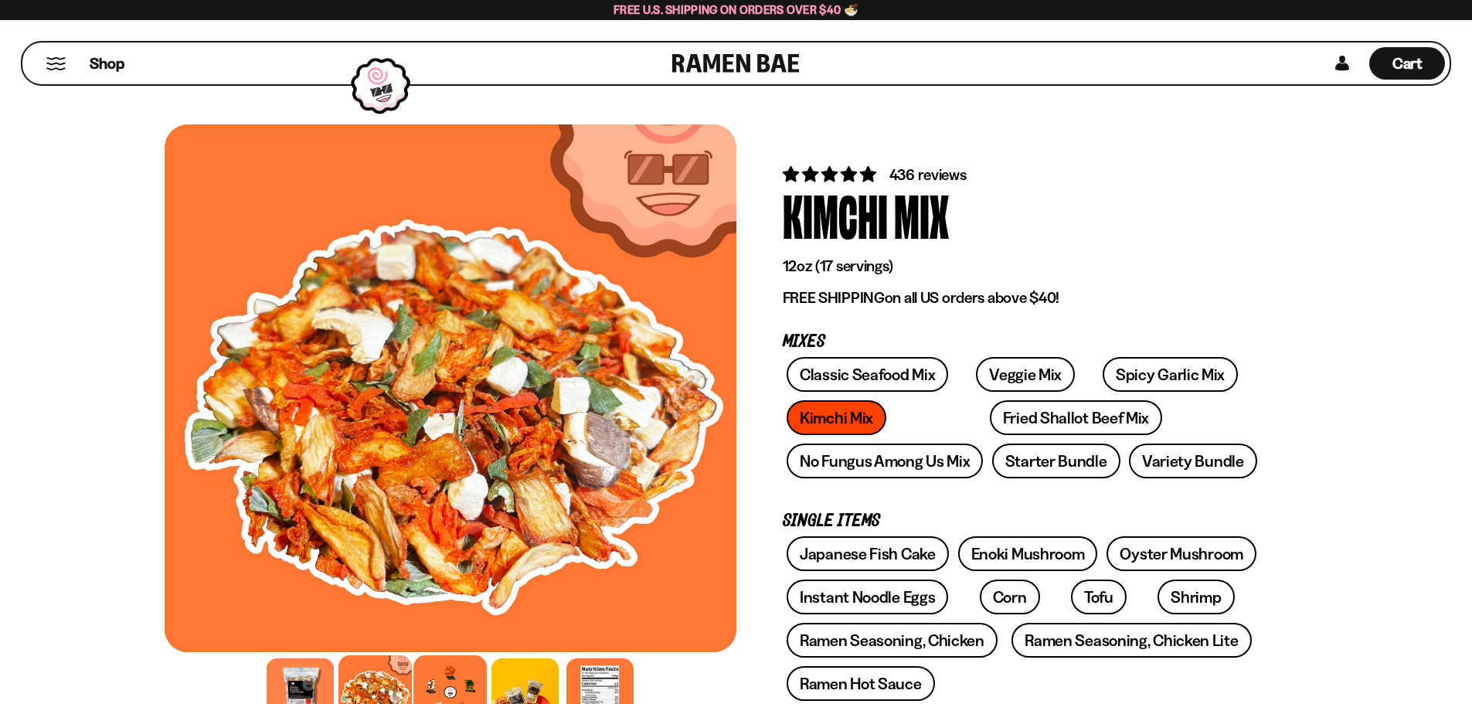
click at [448, 676] on div at bounding box center [449, 691] width 73 height 73
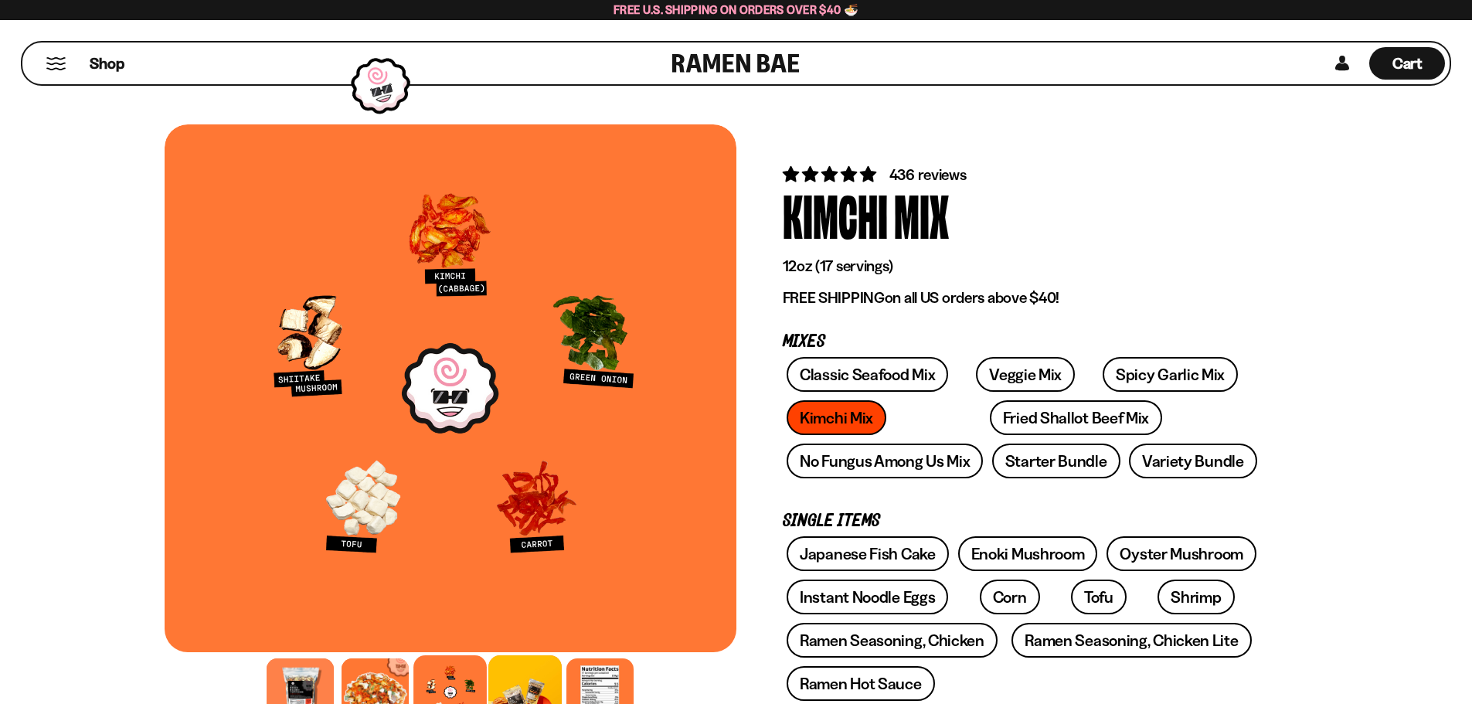
click at [517, 670] on div at bounding box center [524, 691] width 73 height 73
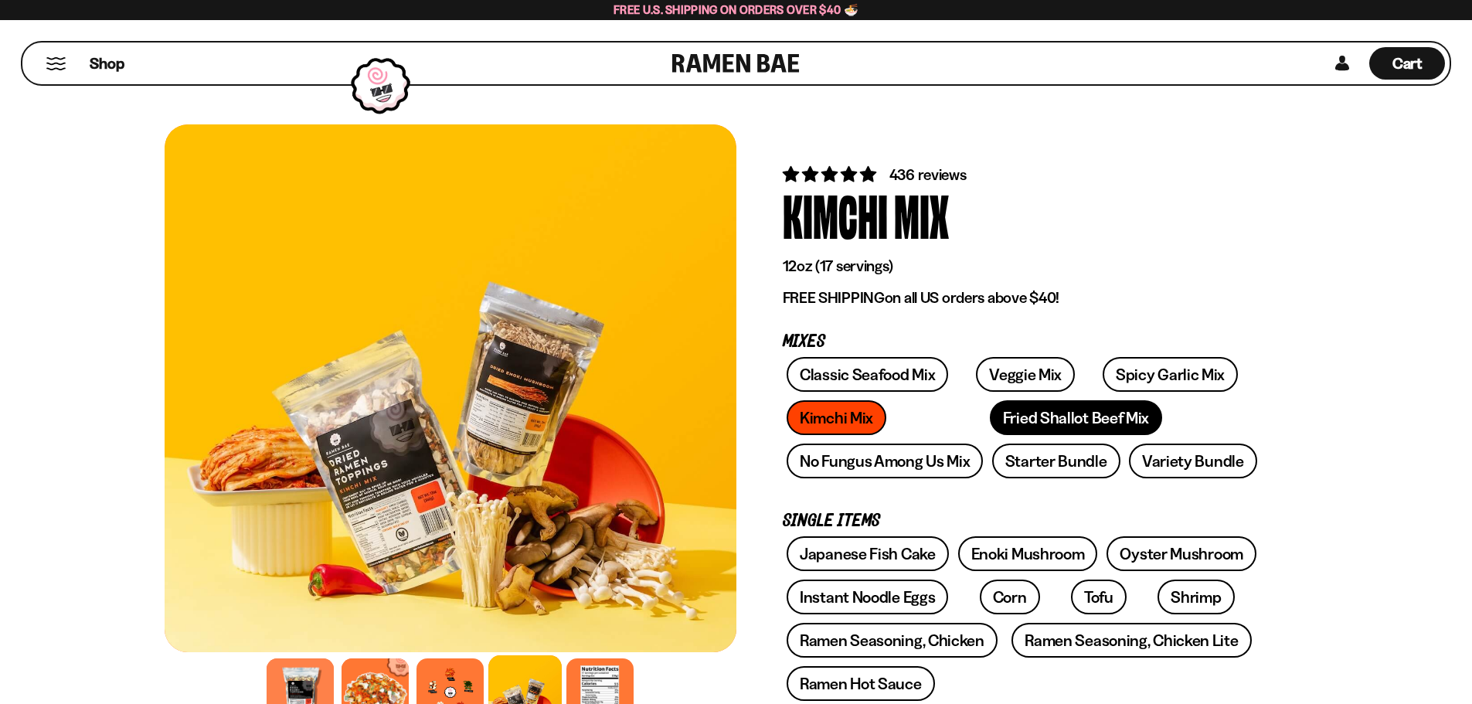
click at [990, 413] on link "Fried Shallot Beef Mix" at bounding box center [1076, 417] width 172 height 35
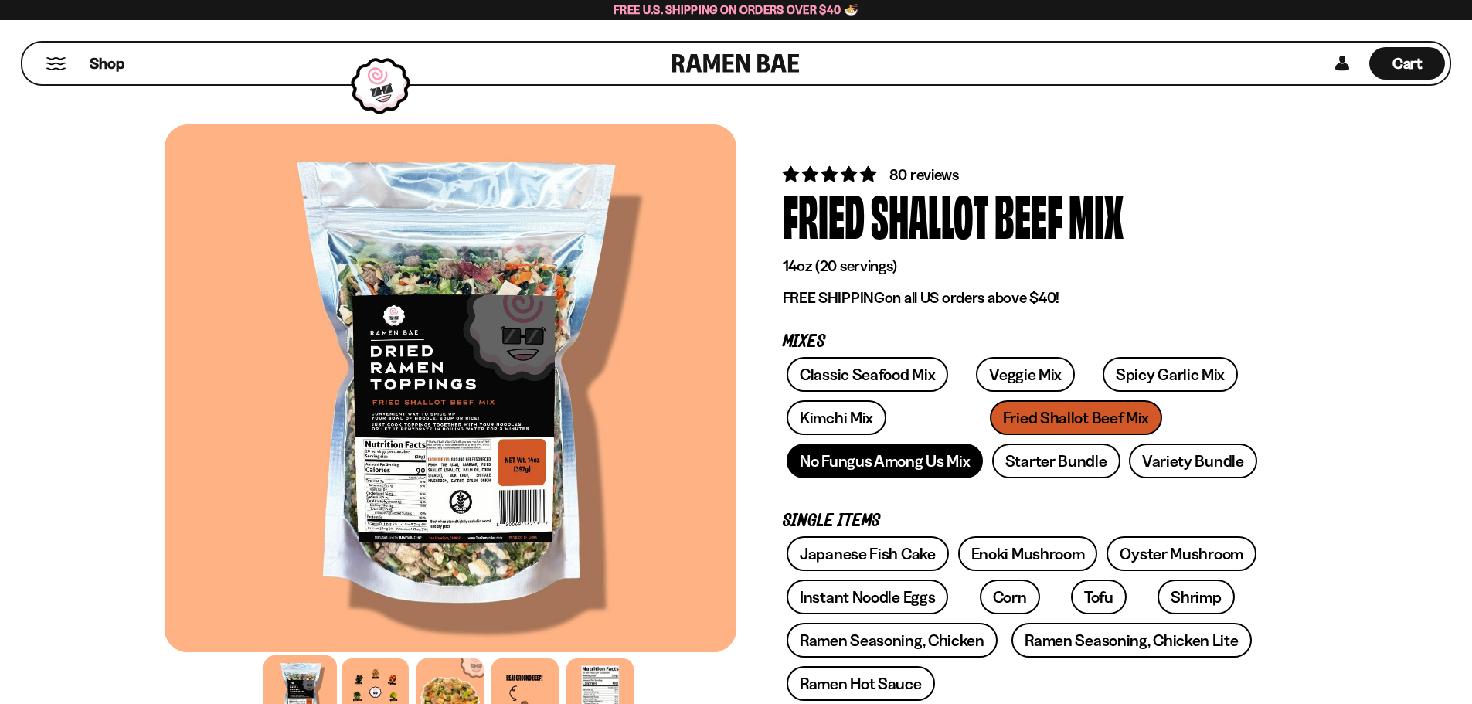
click at [861, 463] on link "No Fungus Among Us Mix" at bounding box center [885, 460] width 196 height 35
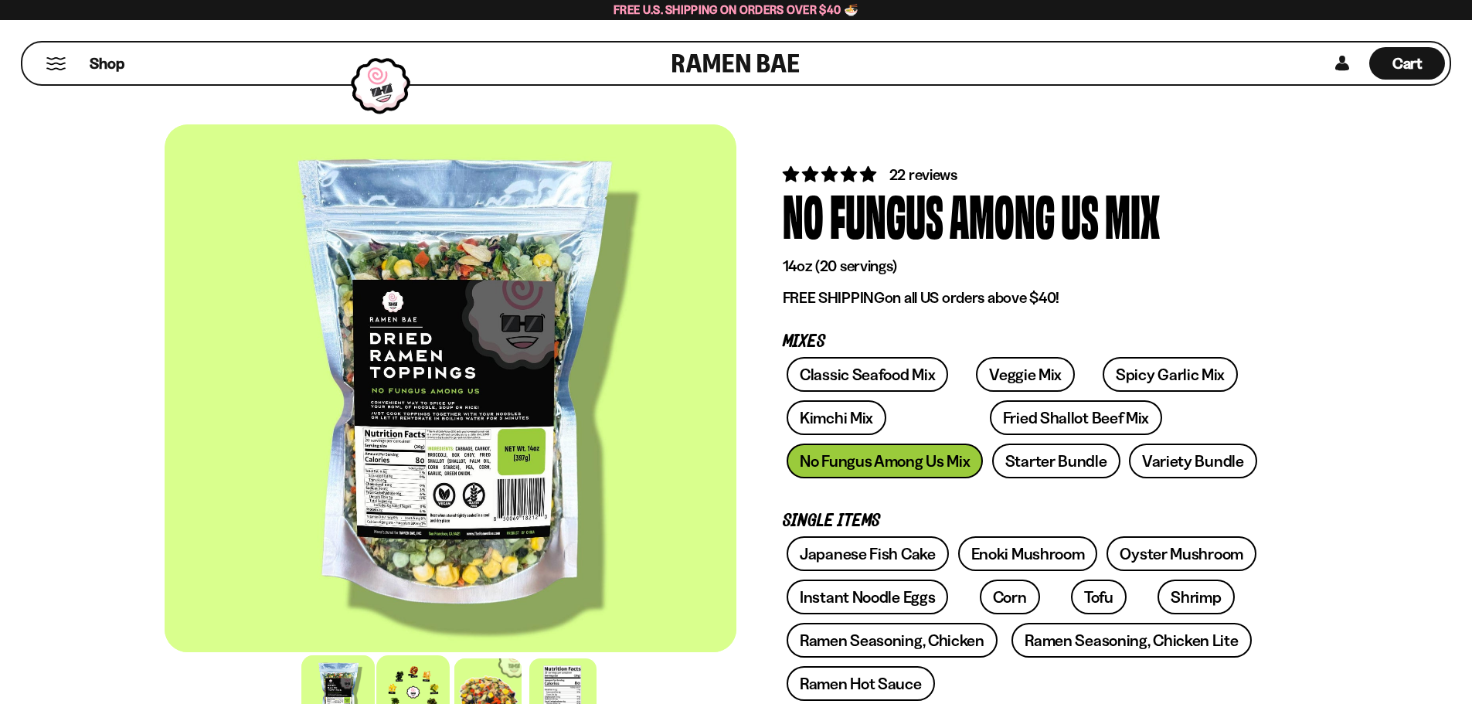
click at [401, 665] on div at bounding box center [412, 691] width 73 height 73
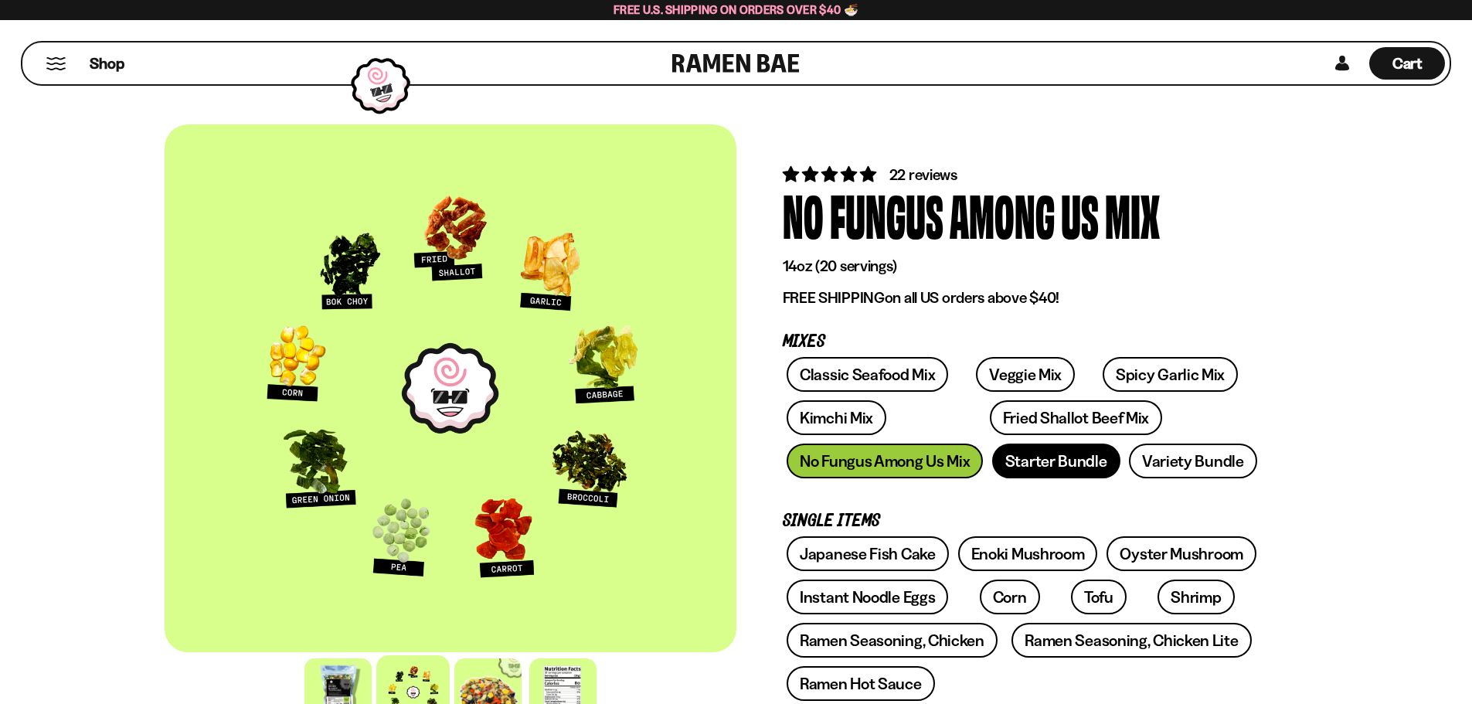
click at [1041, 457] on link "Starter Bundle" at bounding box center [1056, 460] width 128 height 35
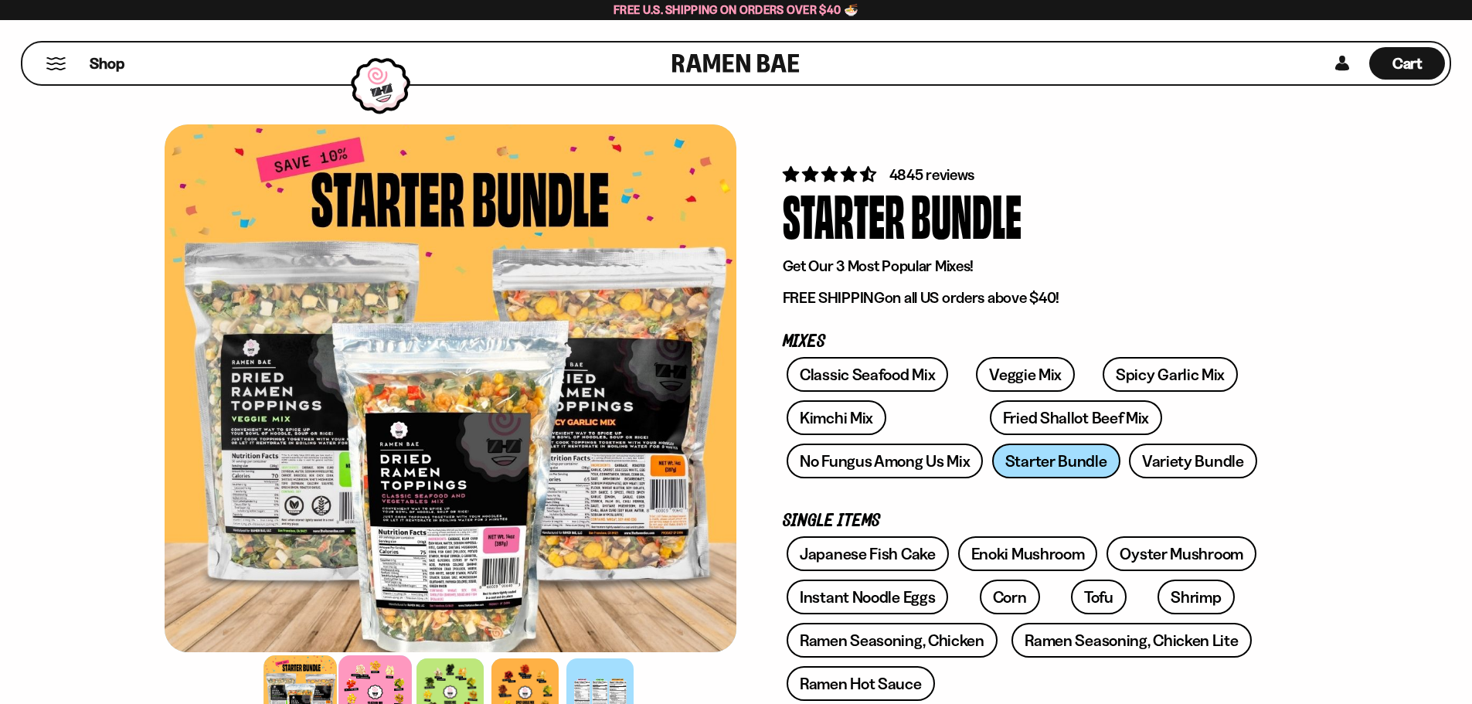
click at [382, 675] on div at bounding box center [374, 691] width 73 height 73
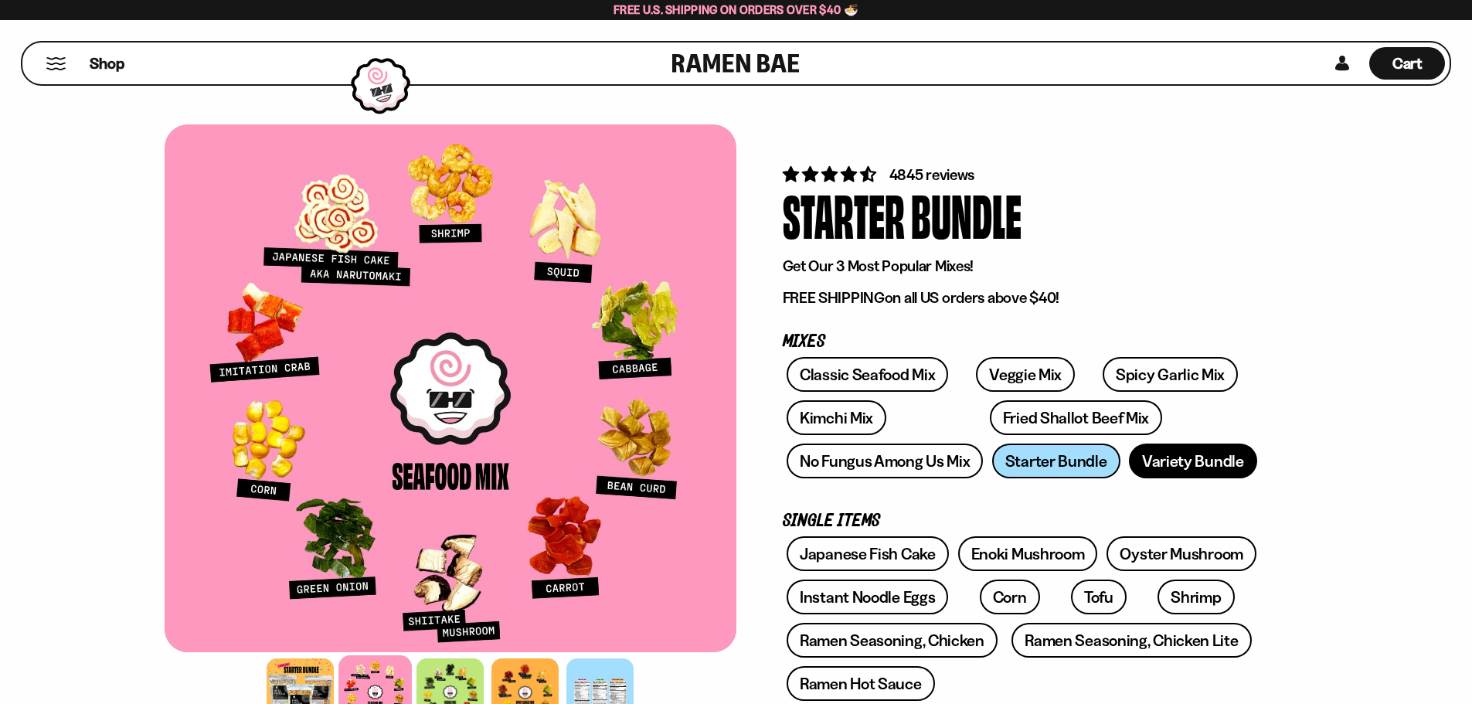
click at [1196, 463] on link "Variety Bundle" at bounding box center [1193, 460] width 128 height 35
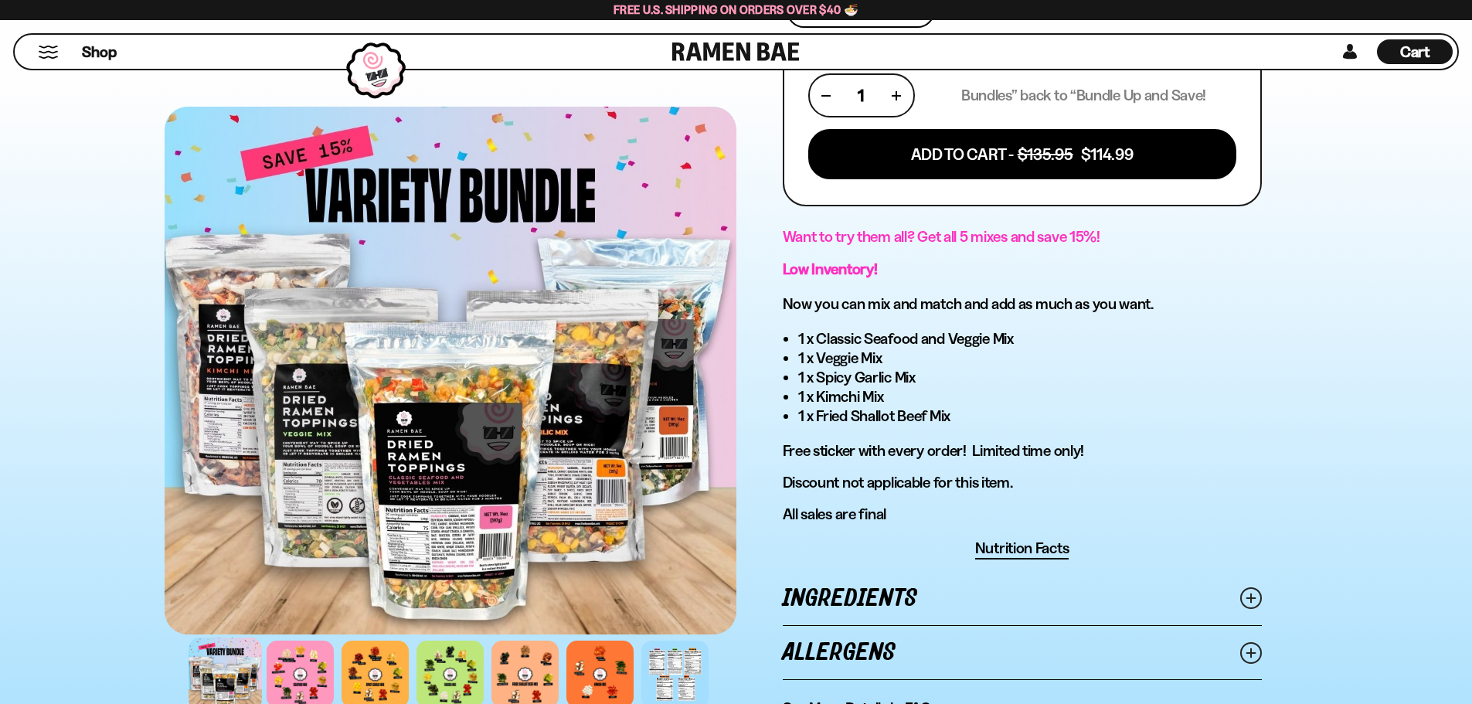
scroll to position [695, 0]
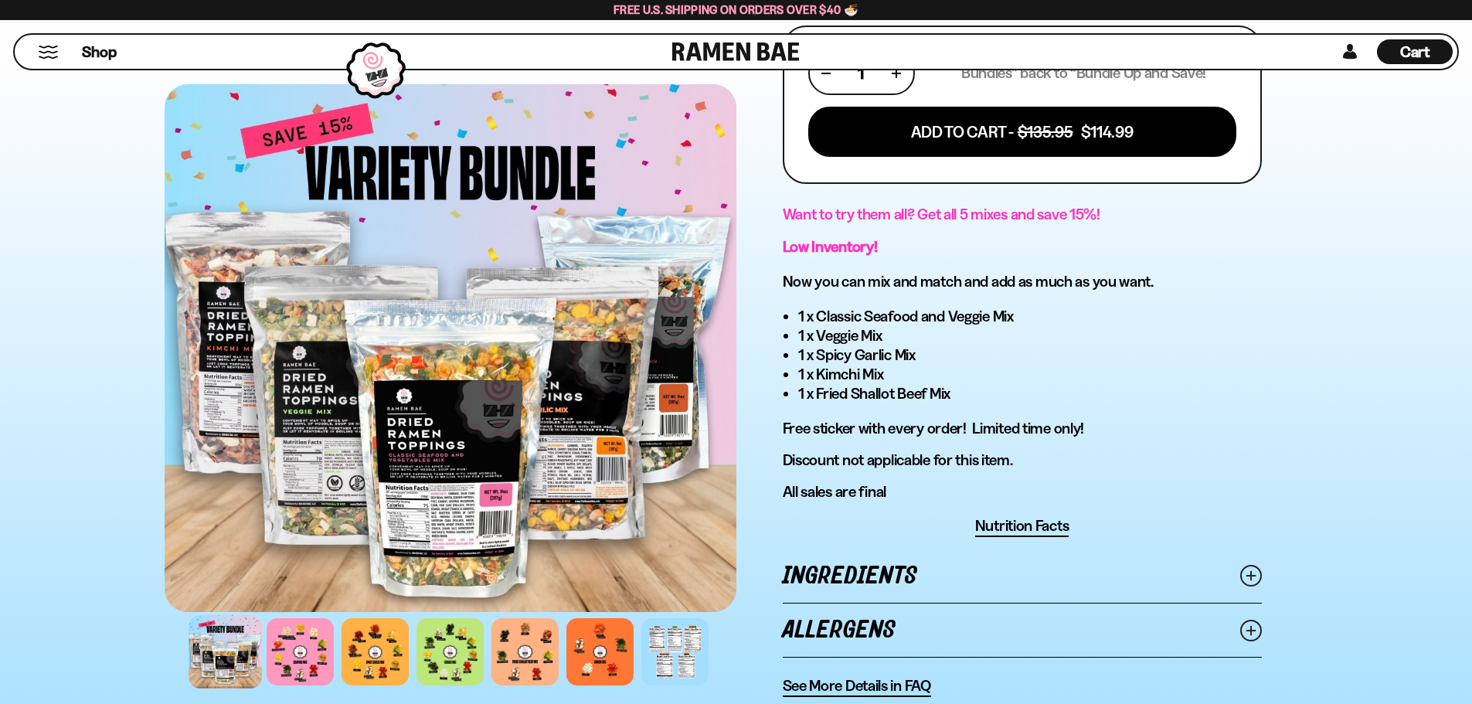
click at [1252, 576] on line at bounding box center [1250, 576] width 8 height 8
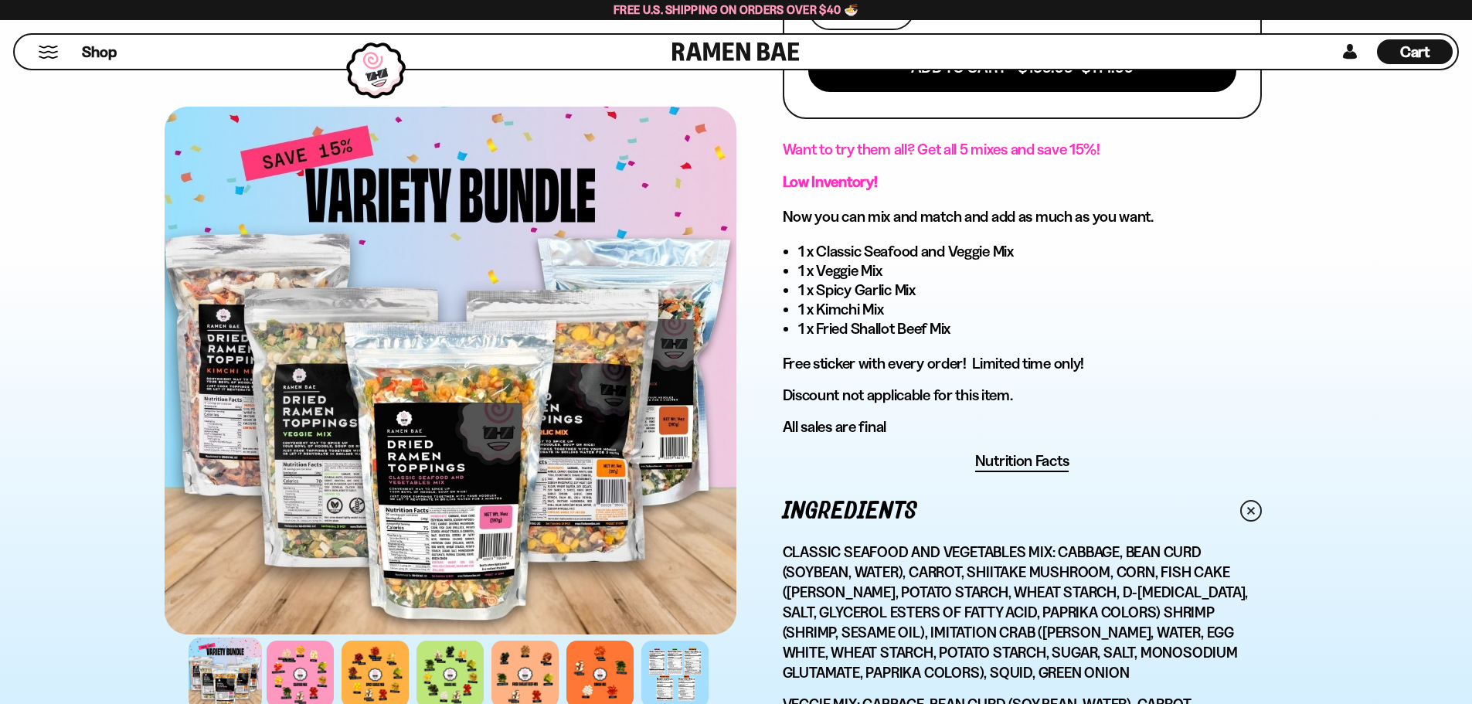
scroll to position [850, 0]
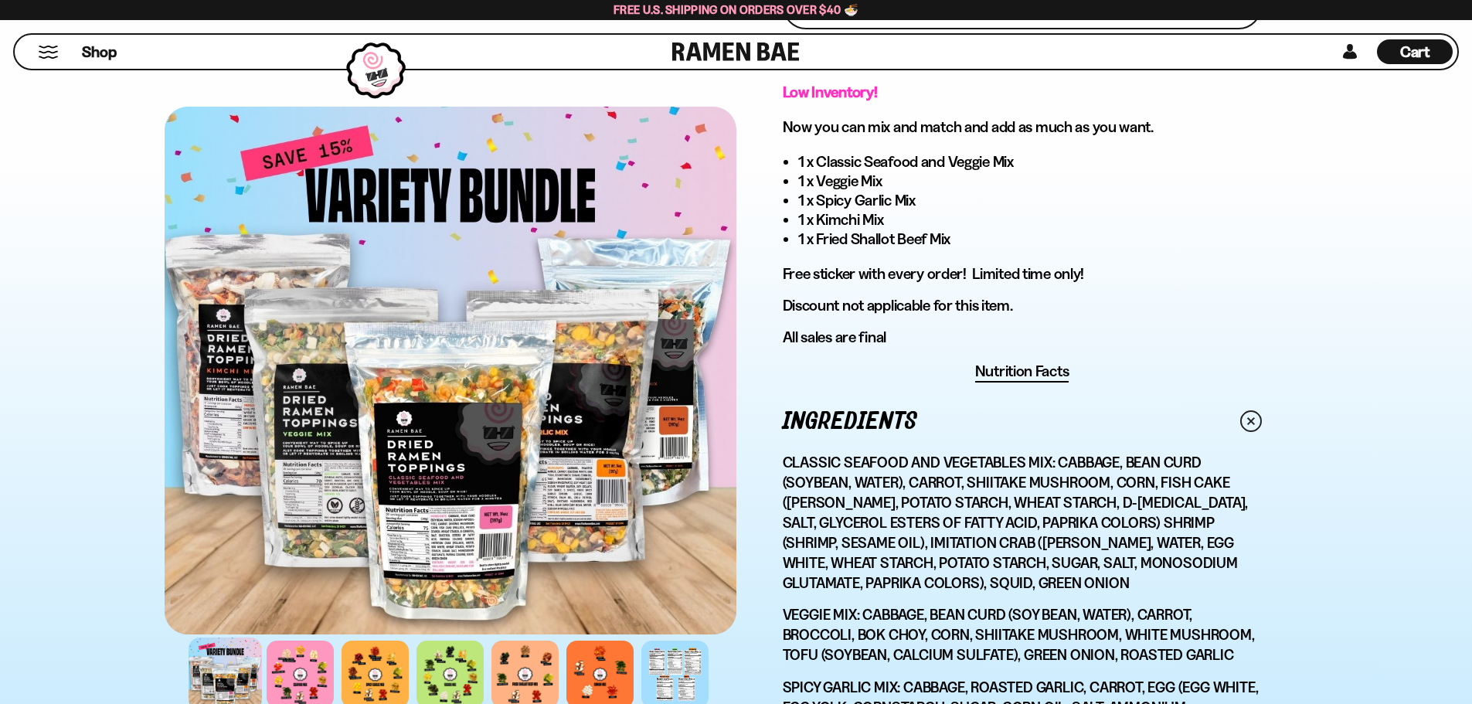
click at [1244, 415] on circle at bounding box center [1250, 421] width 29 height 29
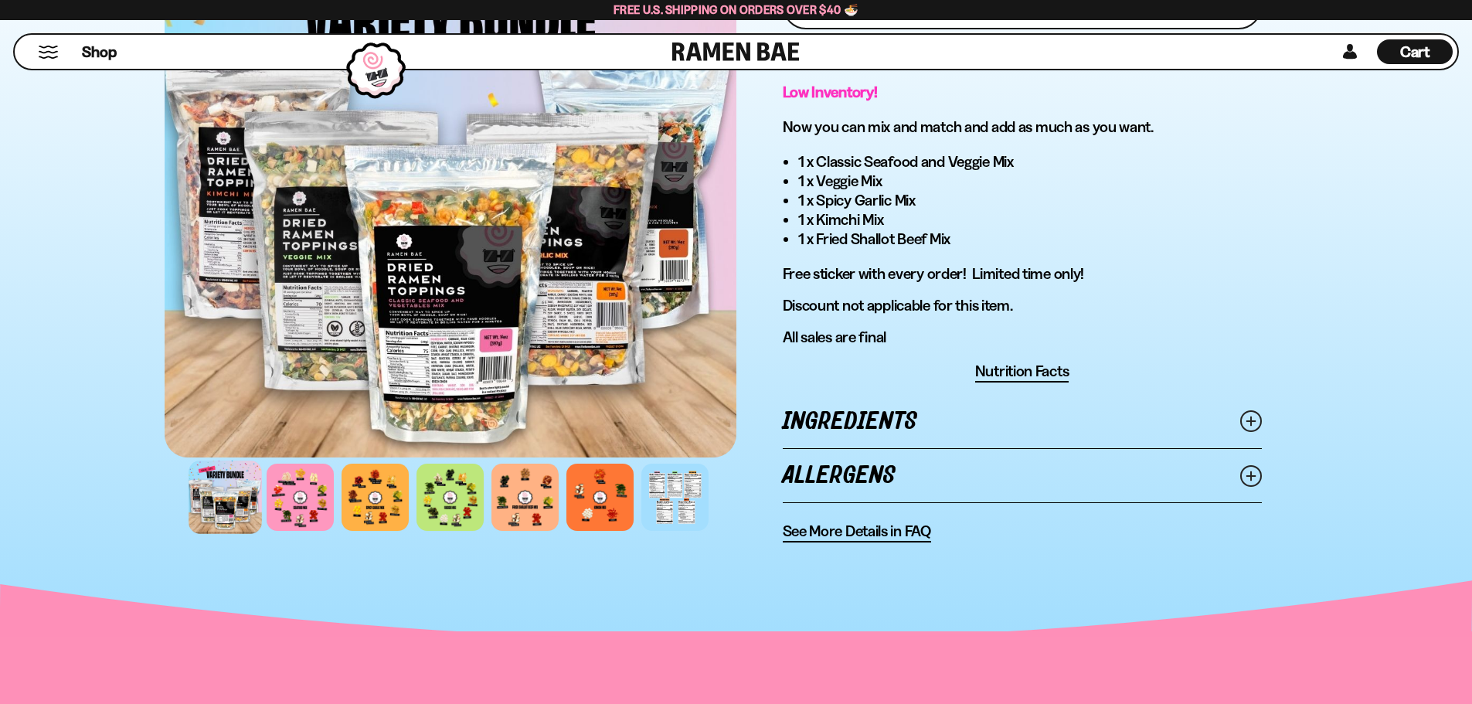
click at [1253, 474] on icon at bounding box center [1251, 476] width 22 height 22
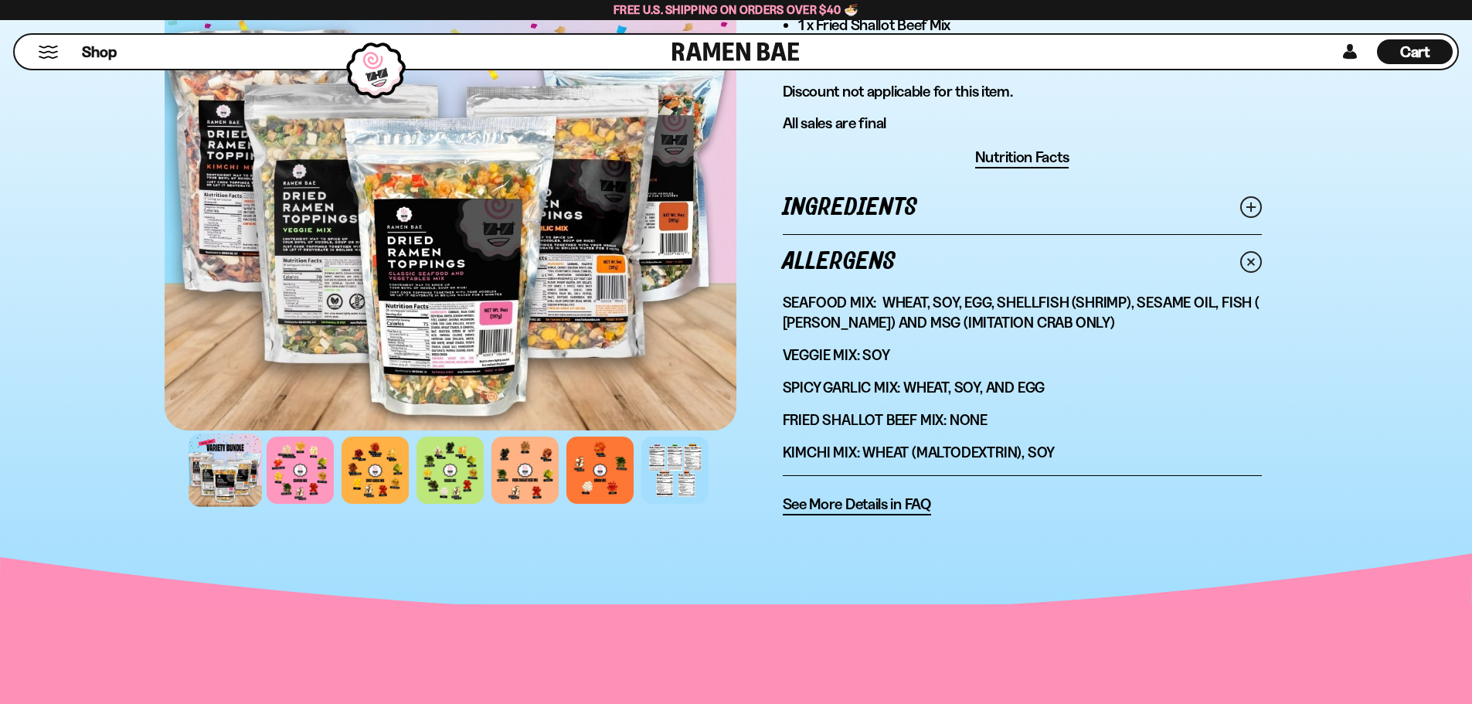
scroll to position [1082, 0]
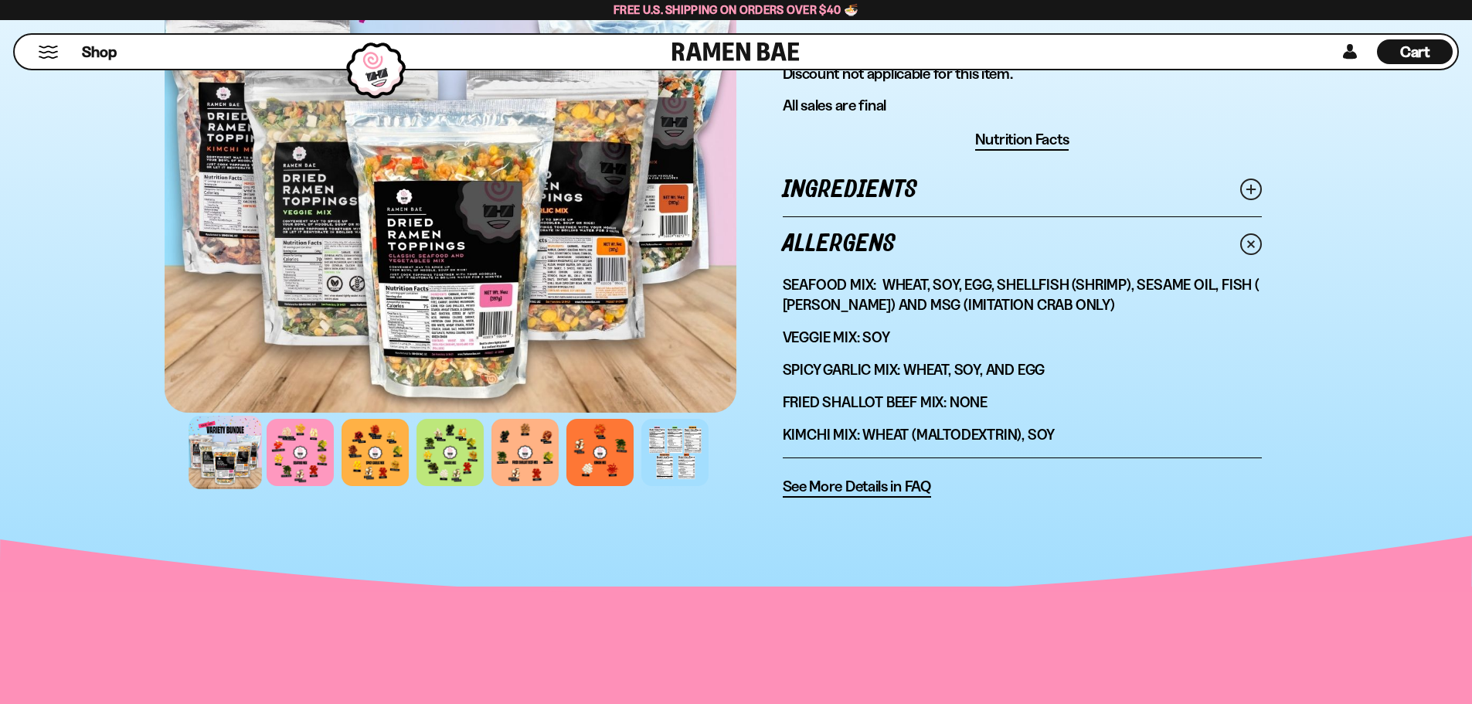
click at [1253, 241] on line at bounding box center [1250, 243] width 5 height 5
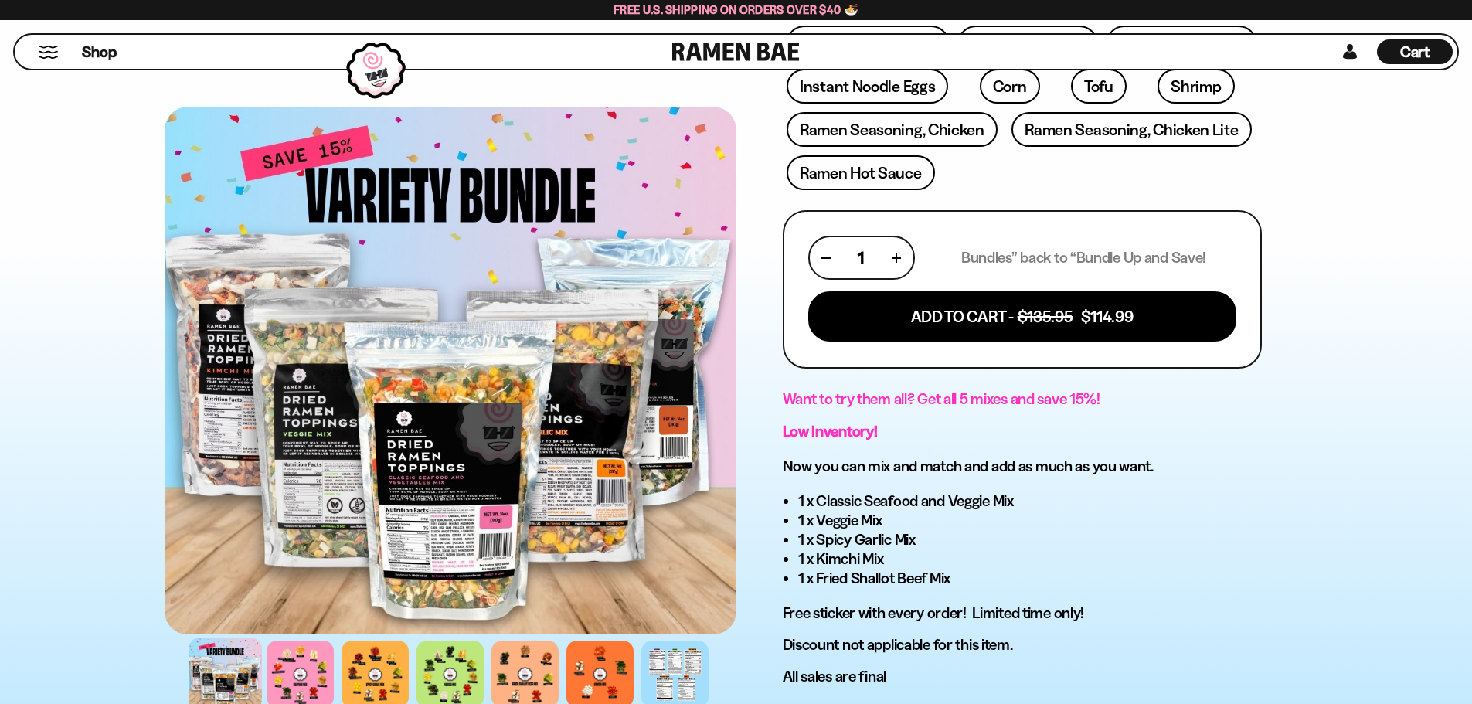
scroll to position [309, 0]
